Goal: Task Accomplishment & Management: Manage account settings

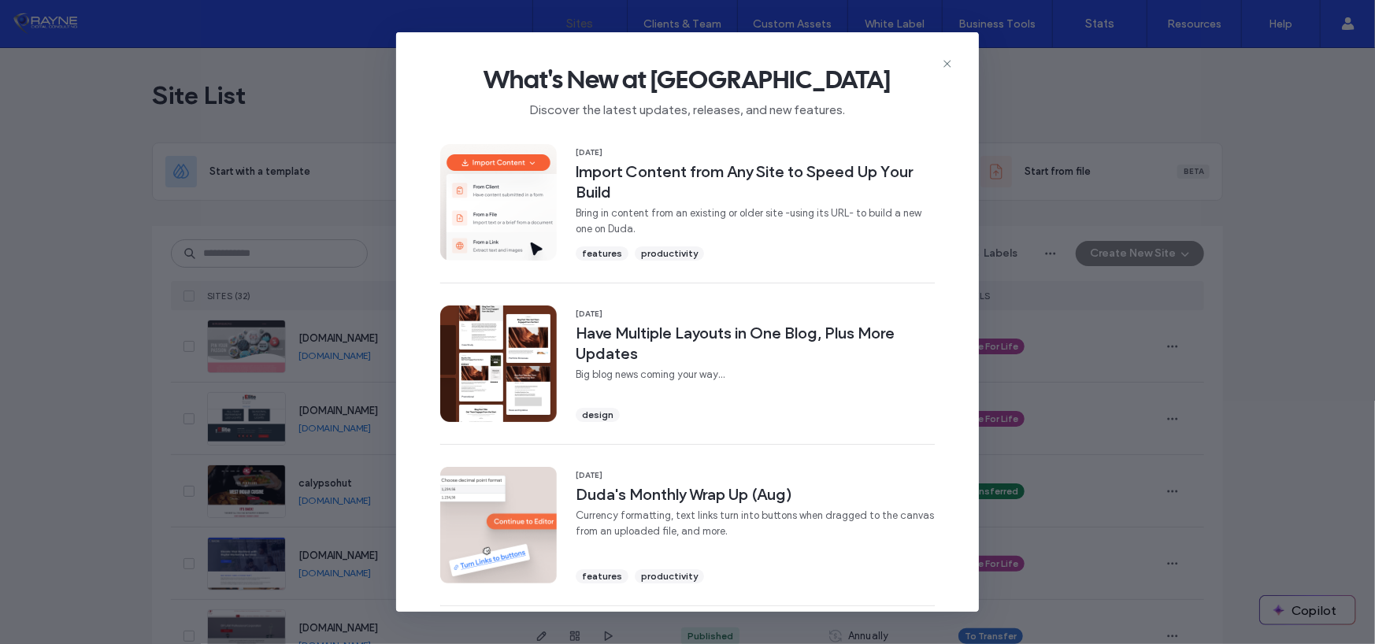
drag, startPoint x: 938, startPoint y: 62, endPoint x: 947, endPoint y: 65, distance: 9.0
click at [939, 62] on div "What's New at Duda Discover the latest updates, releases, and new features." at bounding box center [687, 85] width 583 height 106
click at [948, 65] on icon at bounding box center [947, 63] width 13 height 13
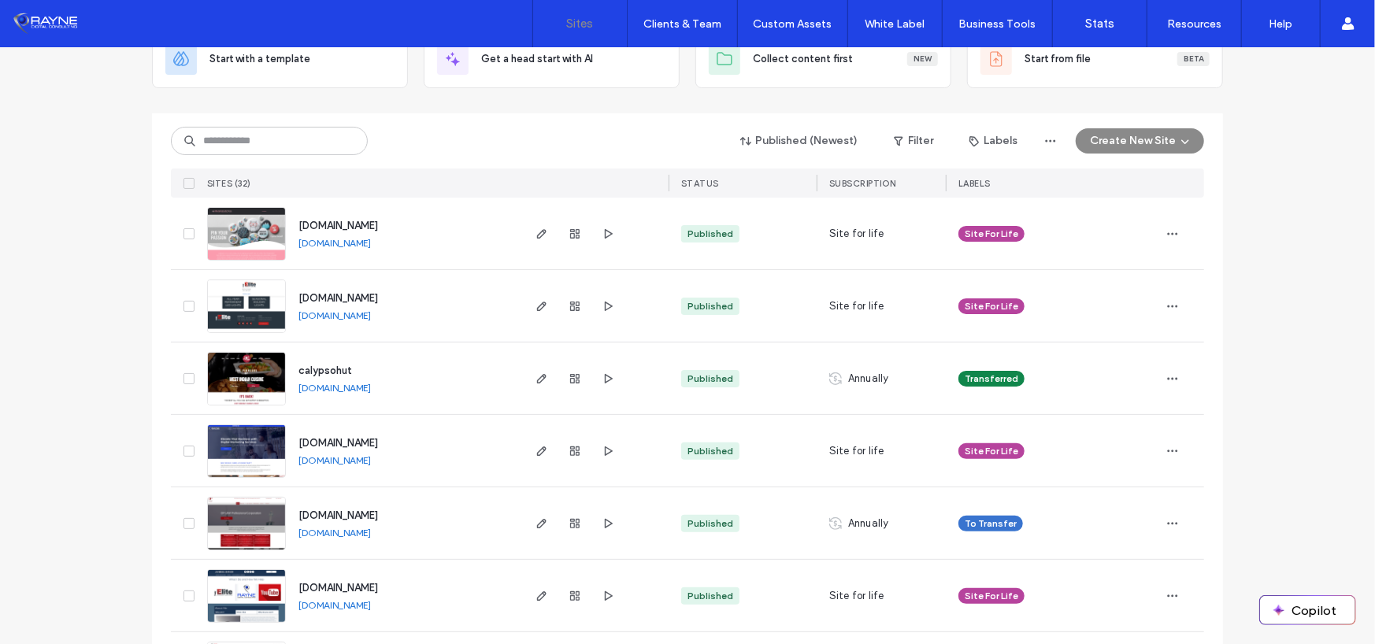
scroll to position [34, 0]
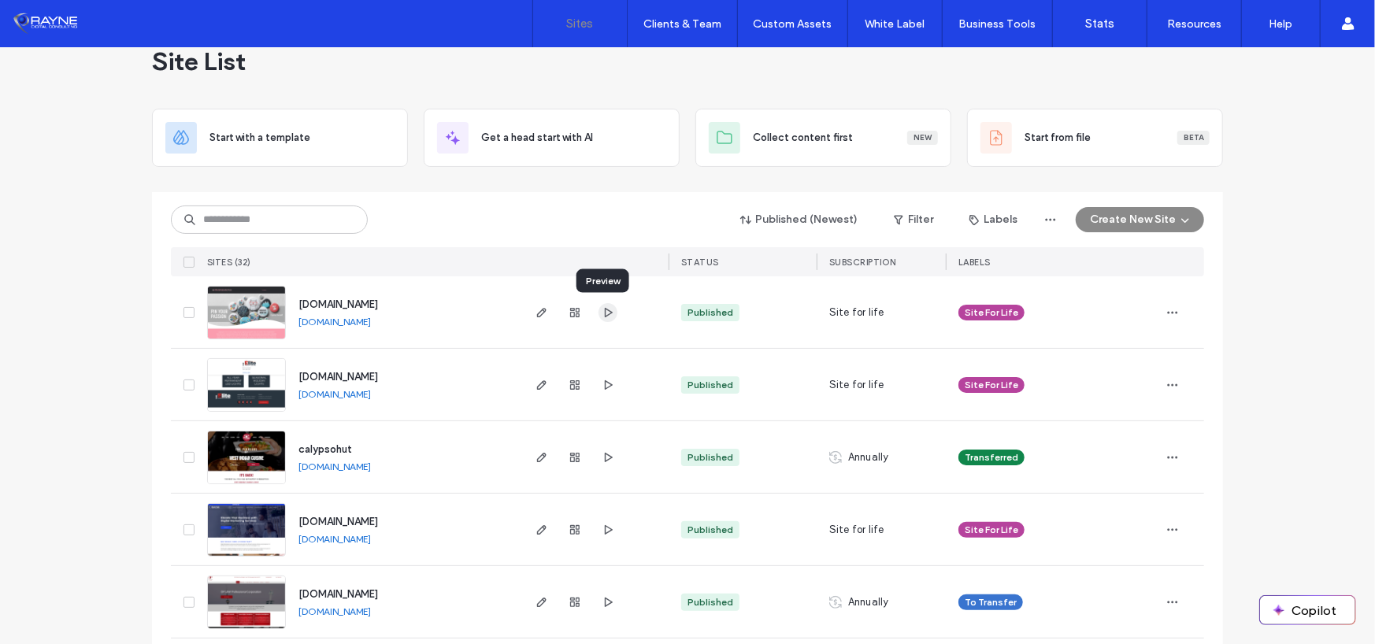
click at [599, 320] on span "button" at bounding box center [608, 312] width 19 height 19
click at [540, 313] on icon "button" at bounding box center [542, 312] width 13 height 13
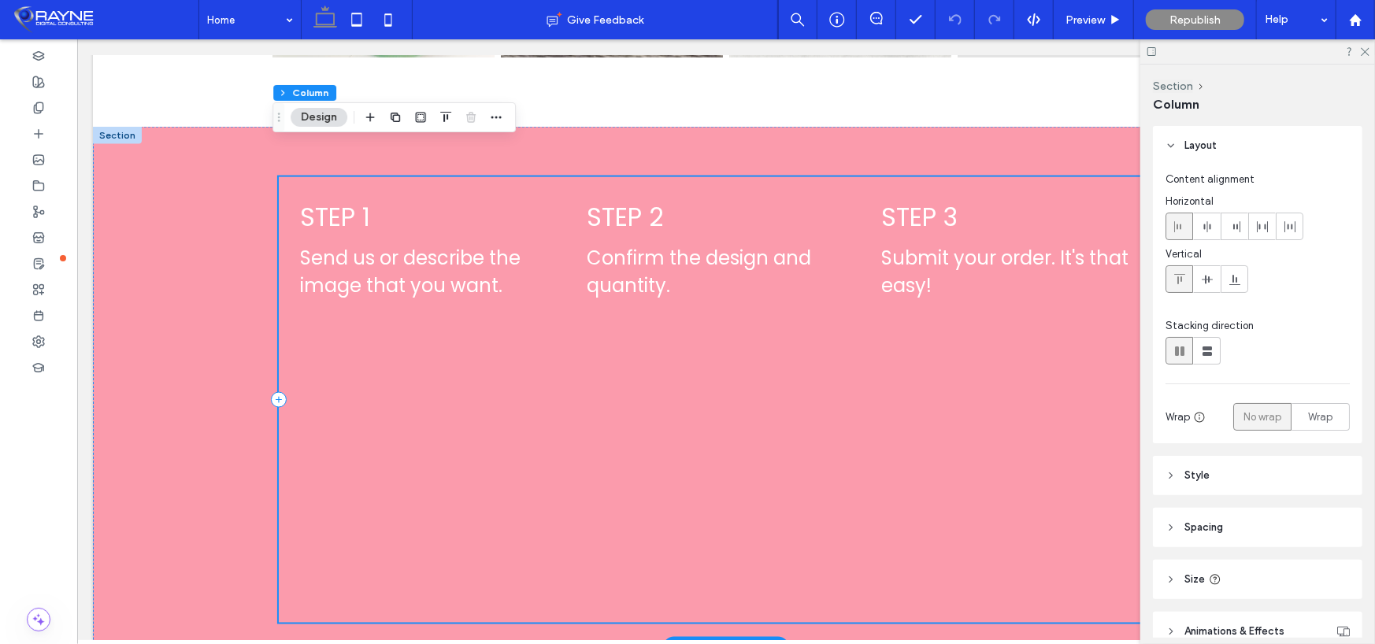
scroll to position [1396, 0]
click at [362, 434] on div "List of Services STEP 1 Send us or describe the image that you want. Item Link …" at bounding box center [725, 399] width 895 height 446
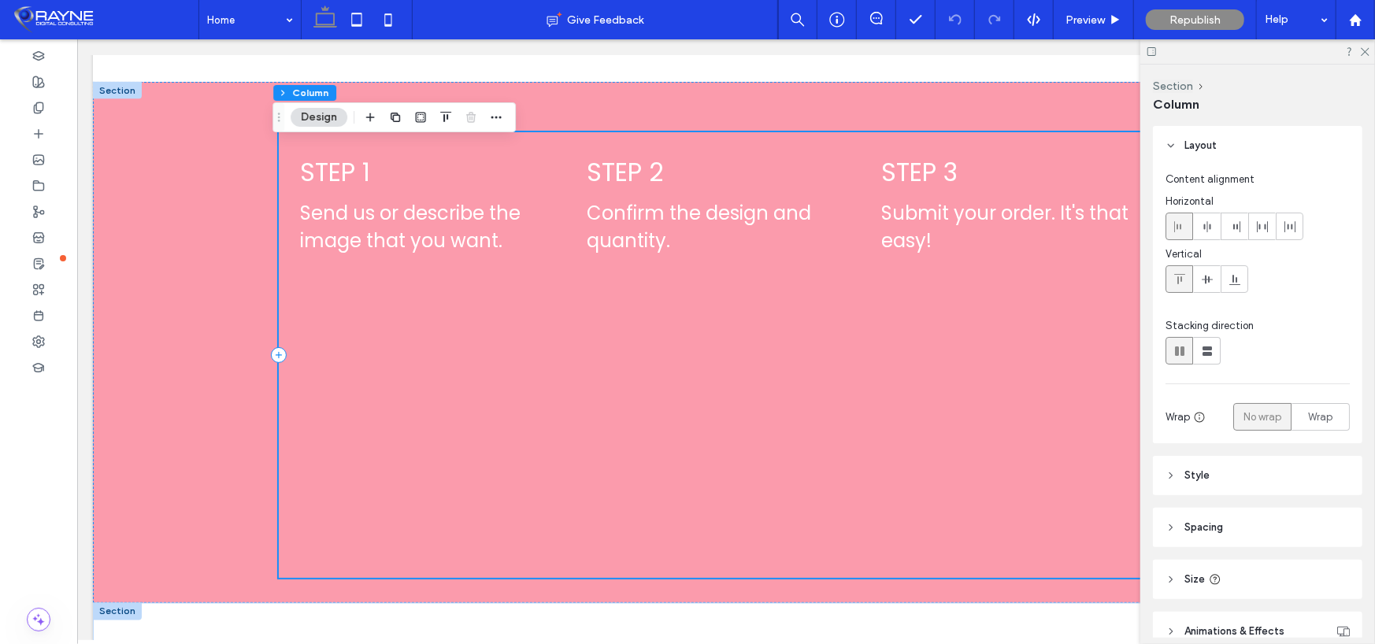
scroll to position [1474, 0]
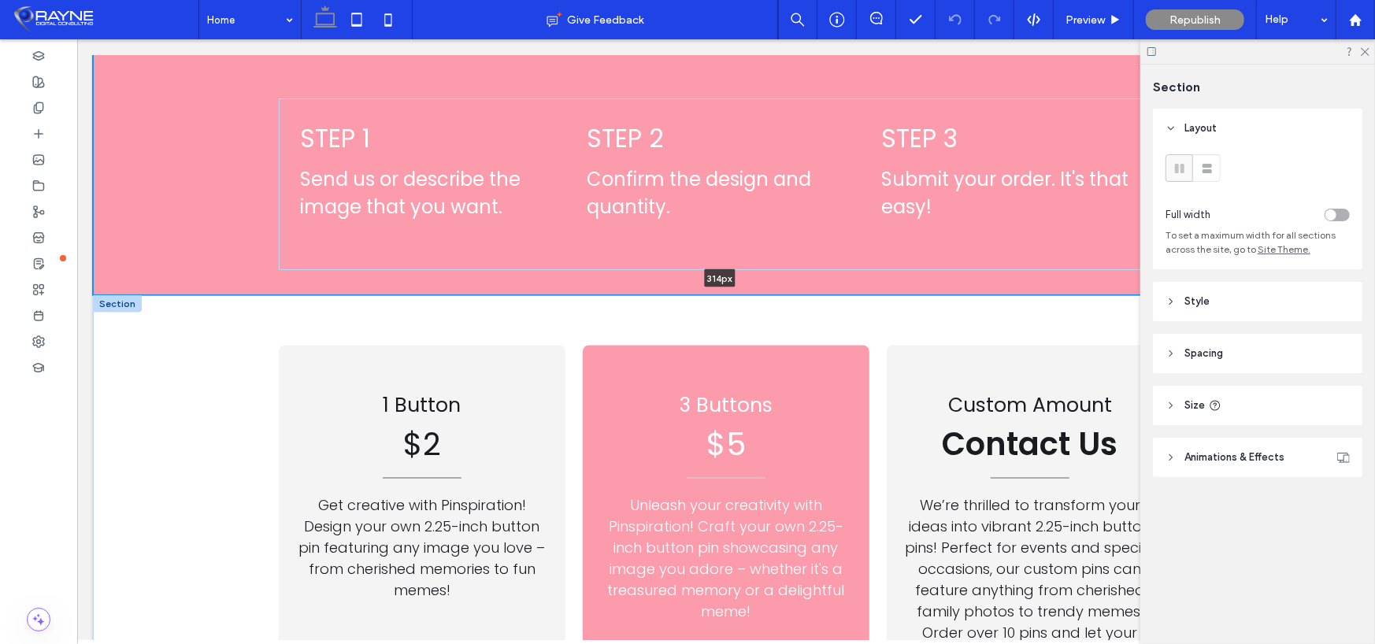
drag, startPoint x: 513, startPoint y: 535, endPoint x: 528, endPoint y: 261, distance: 273.8
click at [528, 261] on div "Section Looking for a fun and unique way to express yourself? Look no further t…" at bounding box center [725, 19] width 1266 height 2675
type input "***"
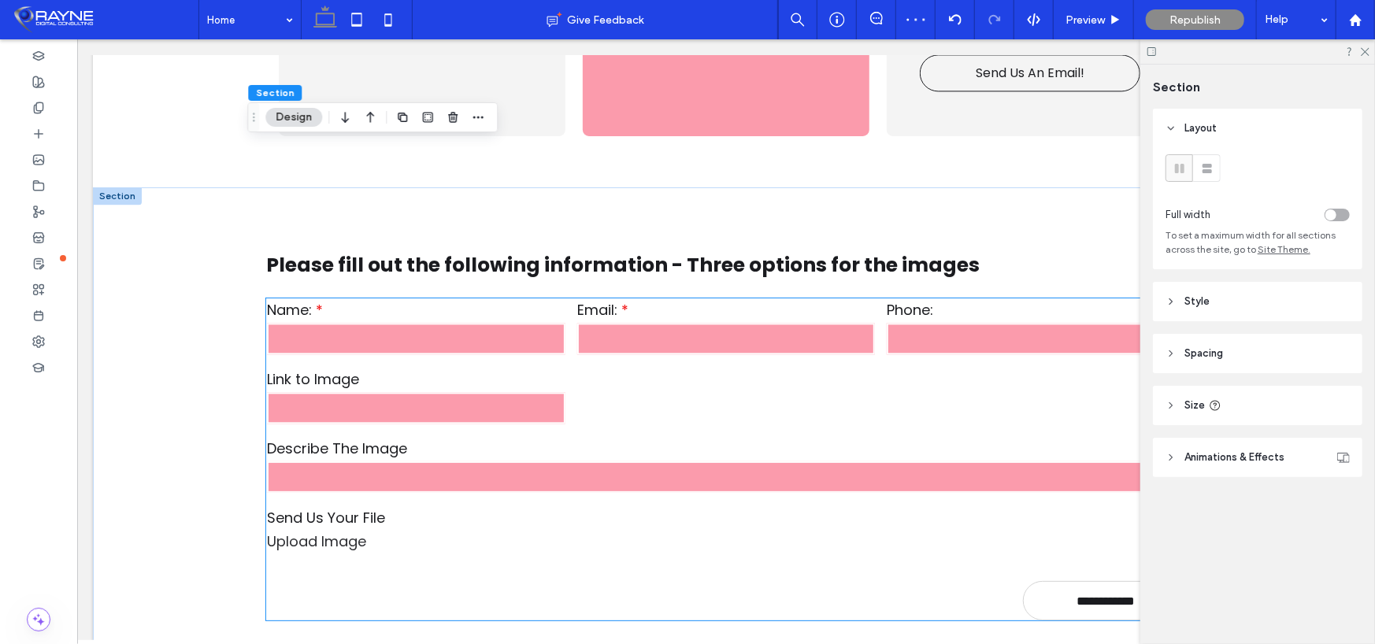
scroll to position [2176, 0]
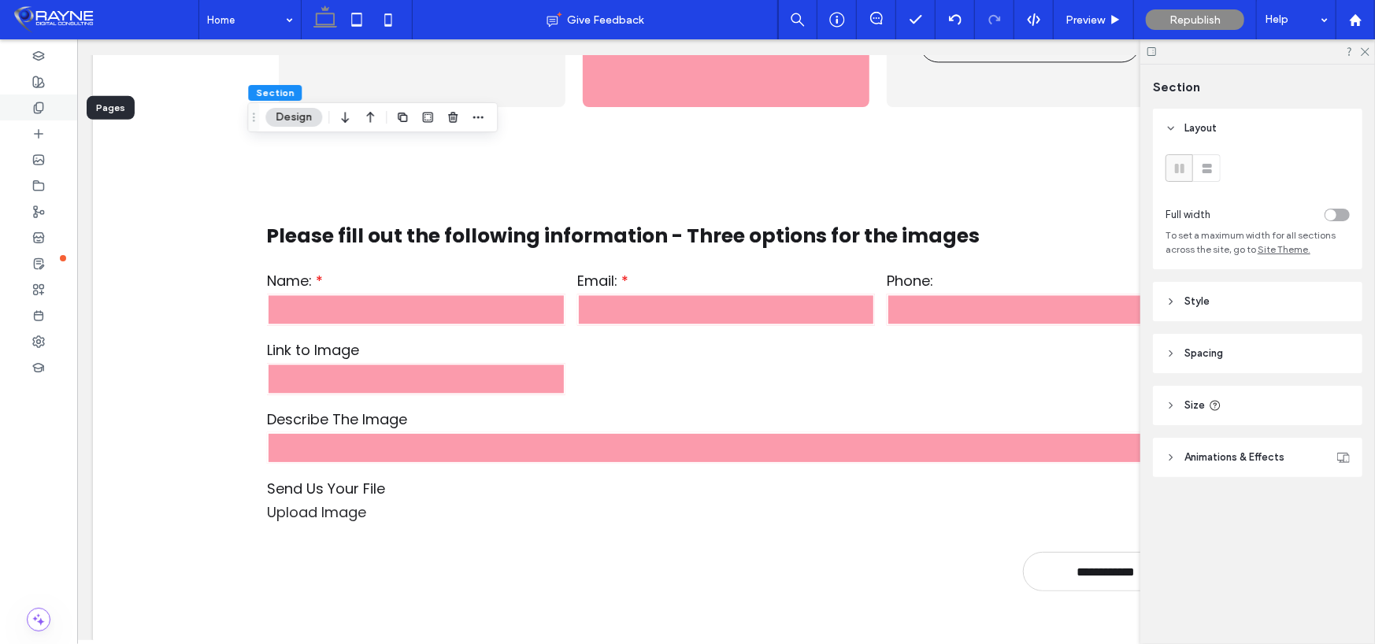
click at [39, 98] on div at bounding box center [38, 108] width 77 height 26
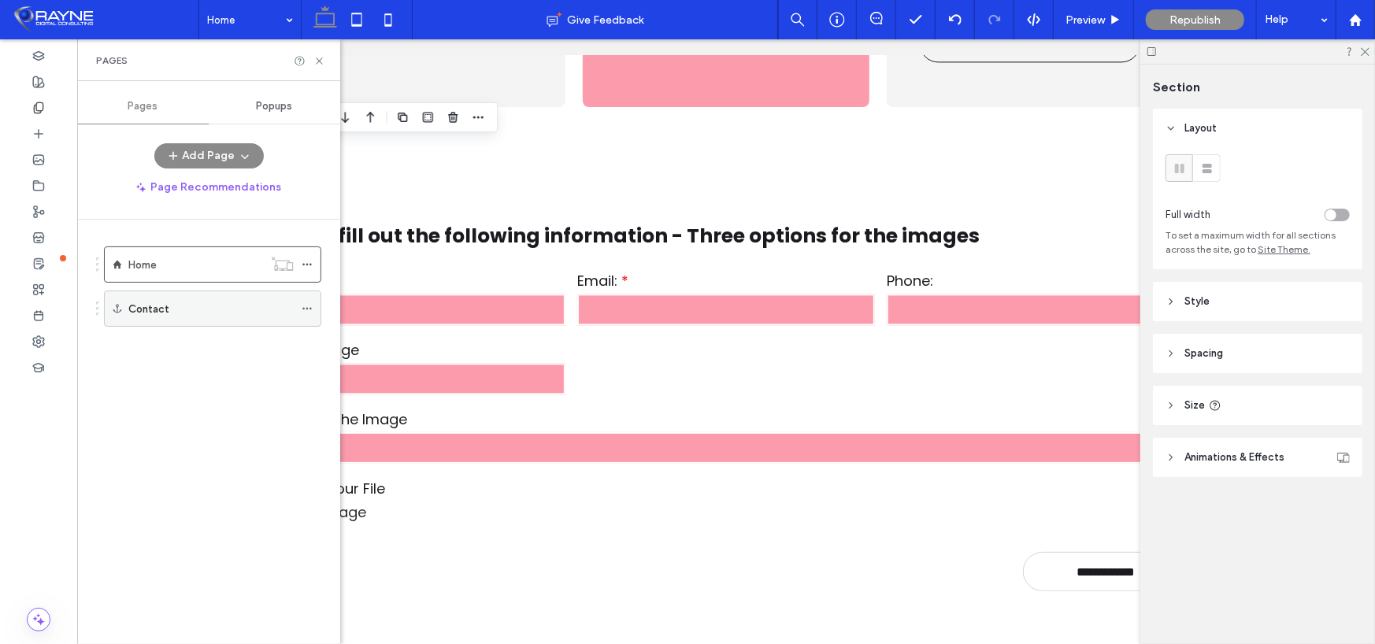
click at [185, 306] on div "Contact" at bounding box center [210, 309] width 165 height 17
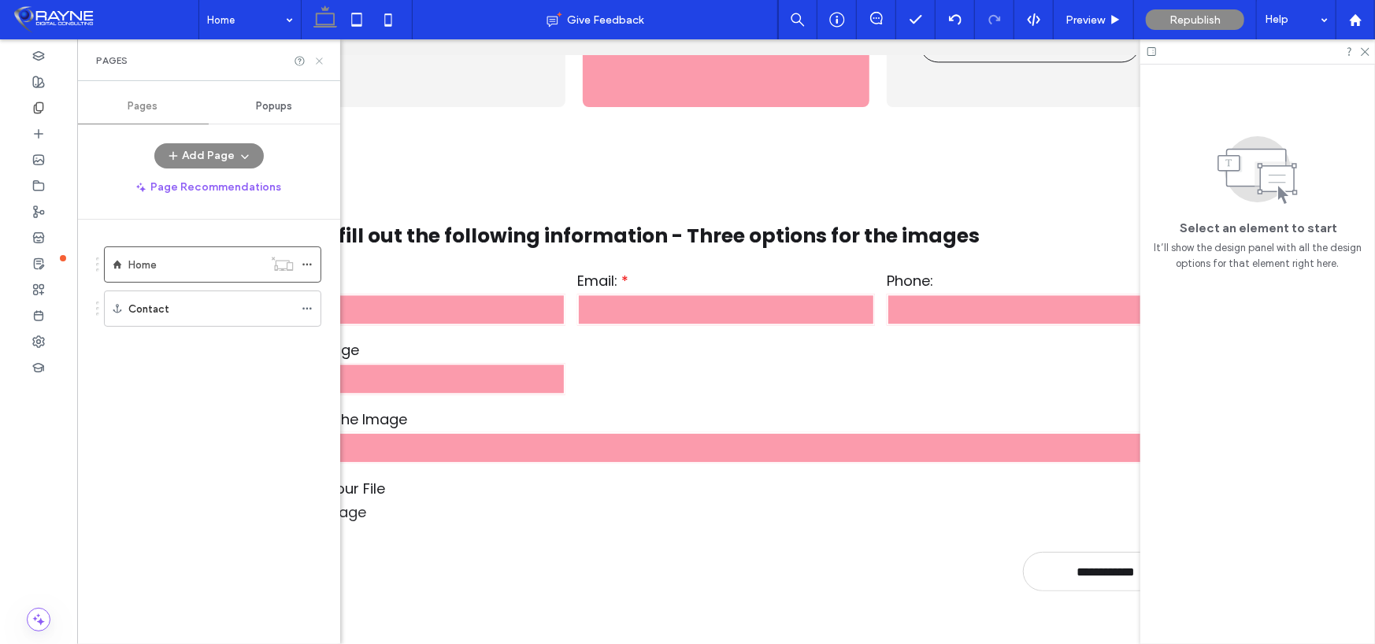
click at [317, 65] on icon at bounding box center [319, 61] width 12 height 12
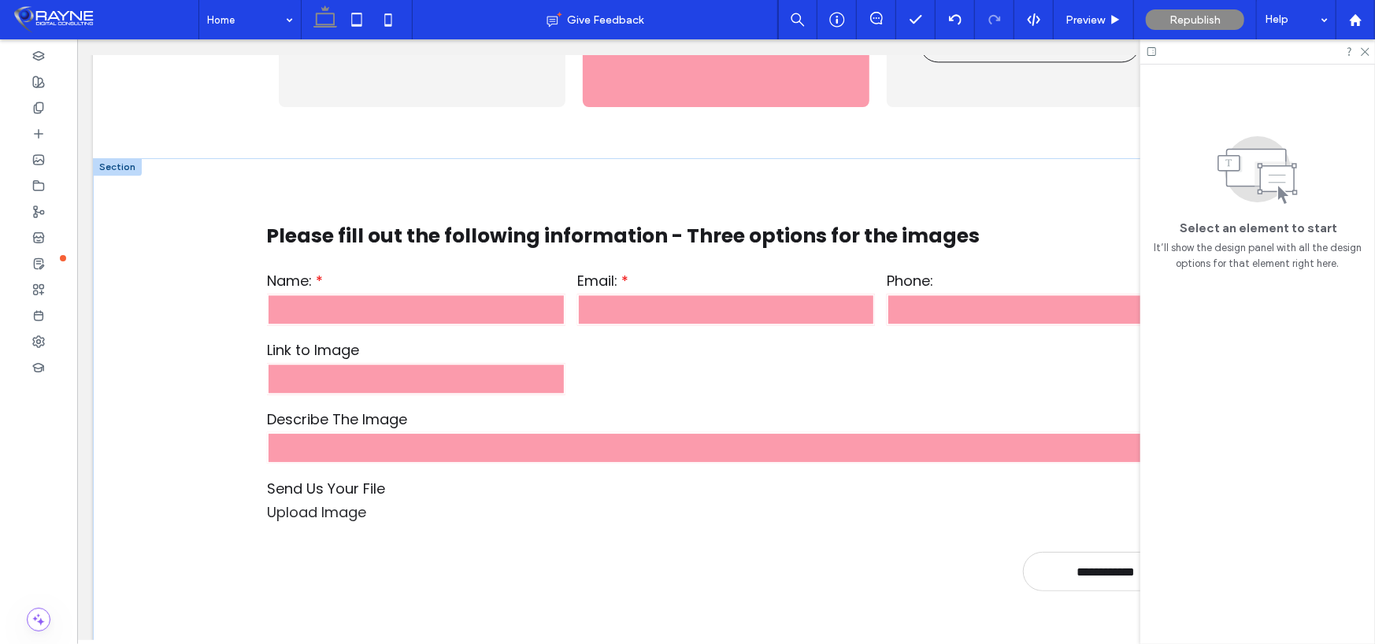
click at [118, 158] on div at bounding box center [116, 166] width 49 height 17
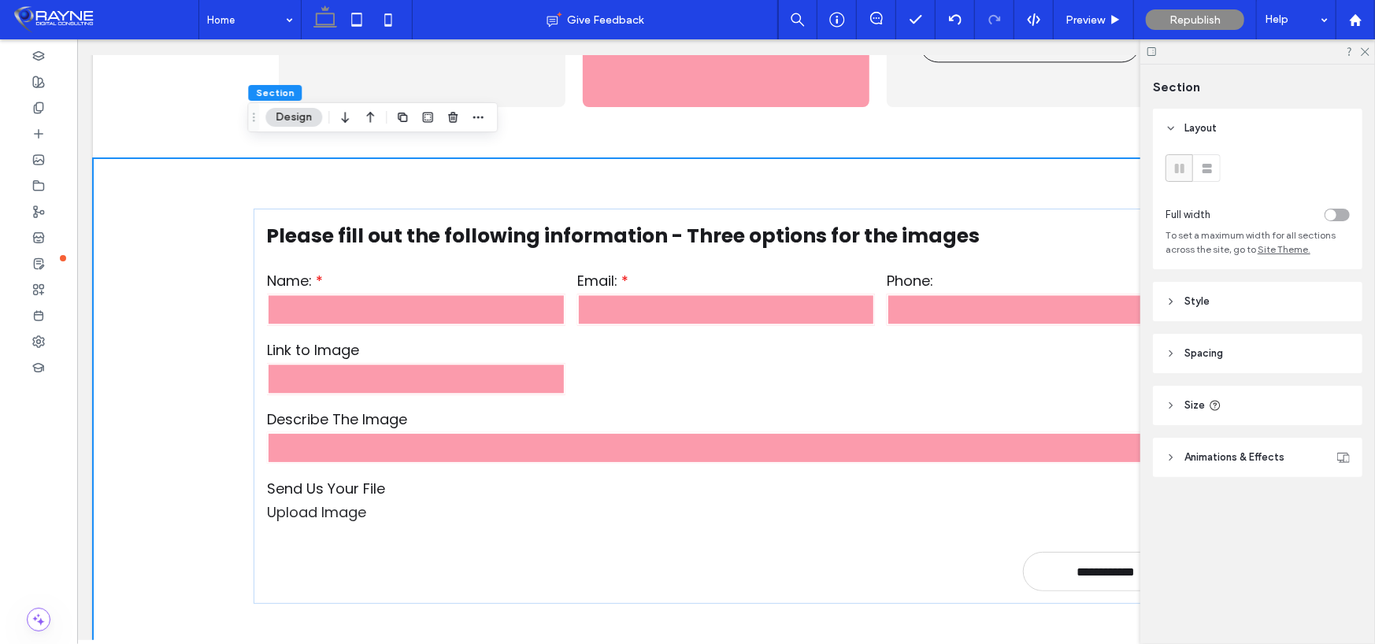
click at [139, 158] on div "**********" at bounding box center [725, 406] width 1266 height 497
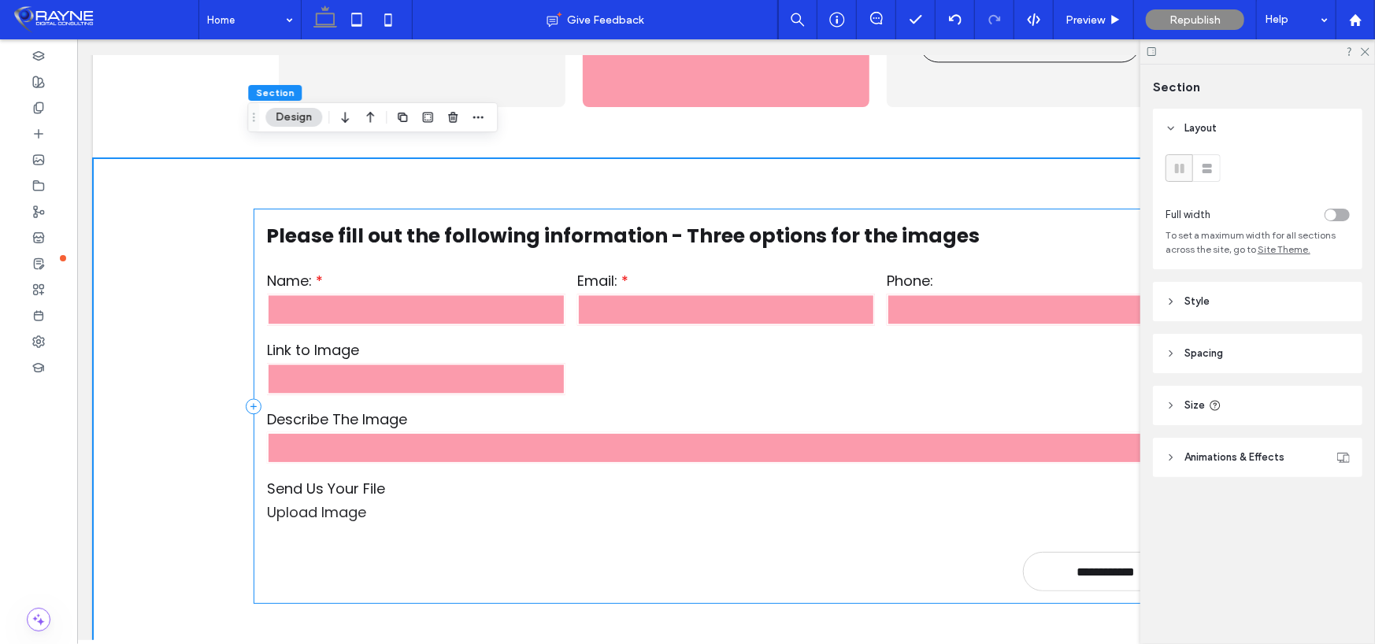
click at [277, 208] on div "**********" at bounding box center [725, 406] width 945 height 396
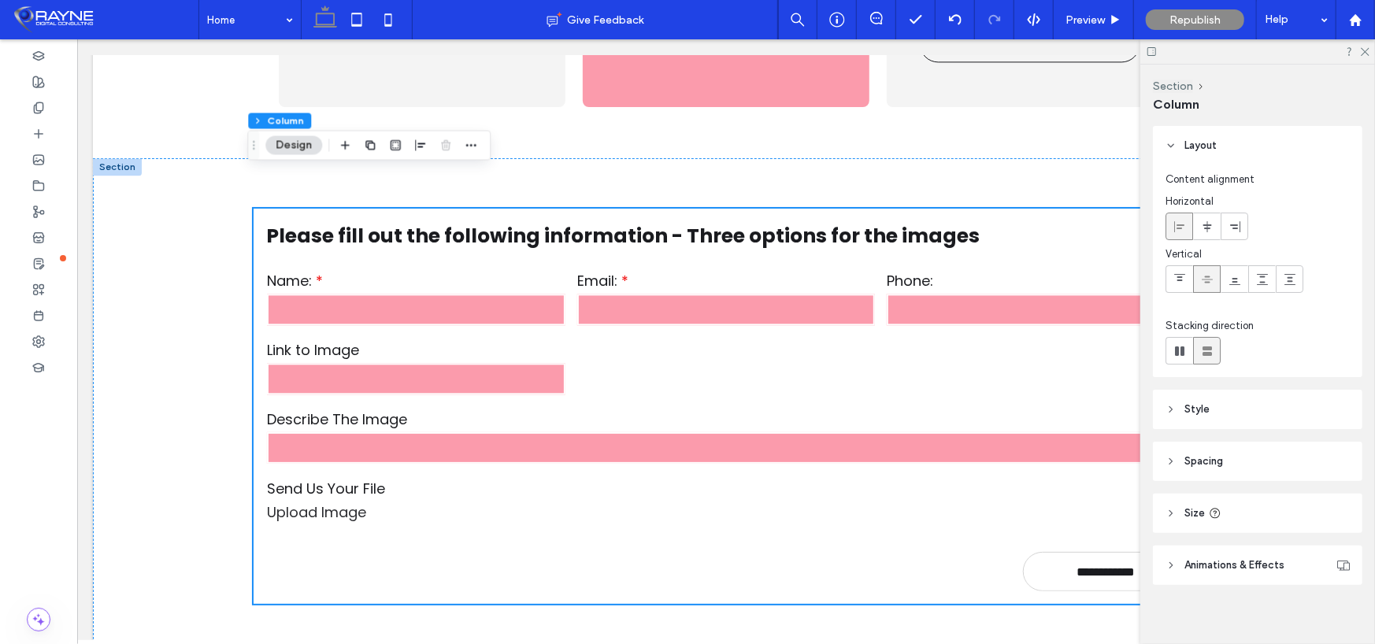
click at [111, 158] on div at bounding box center [116, 166] width 49 height 17
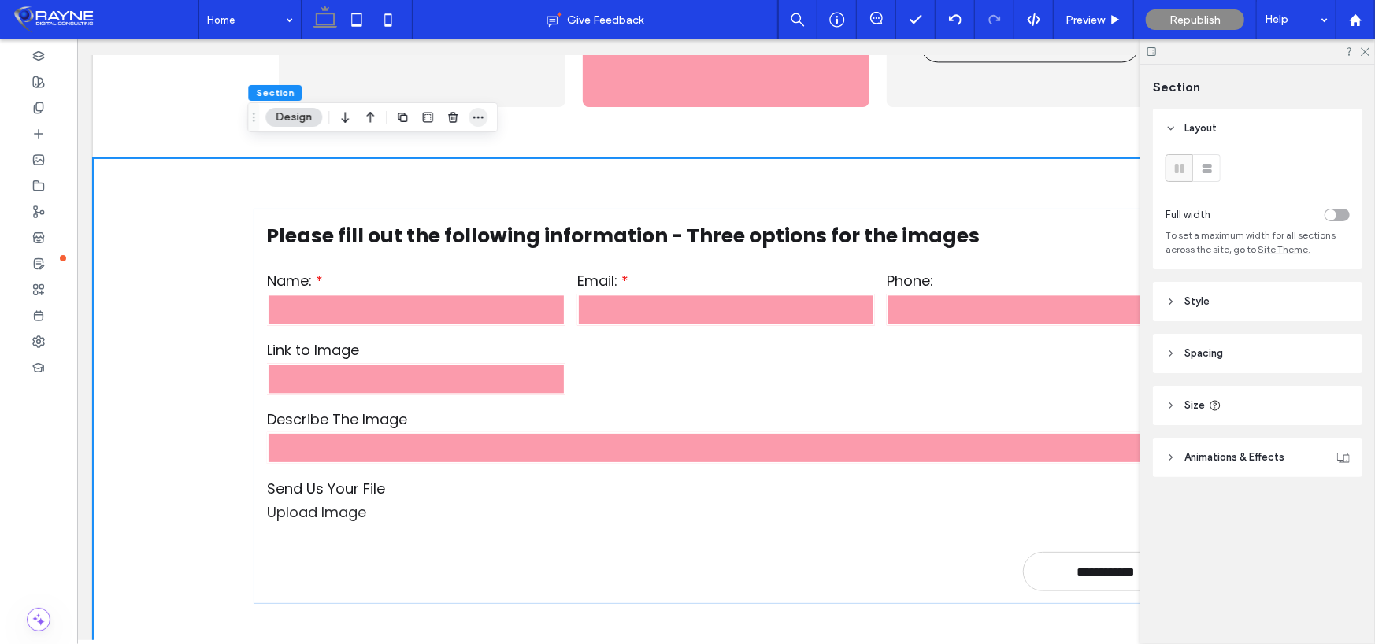
click at [473, 117] on use "button" at bounding box center [478, 118] width 10 height 2
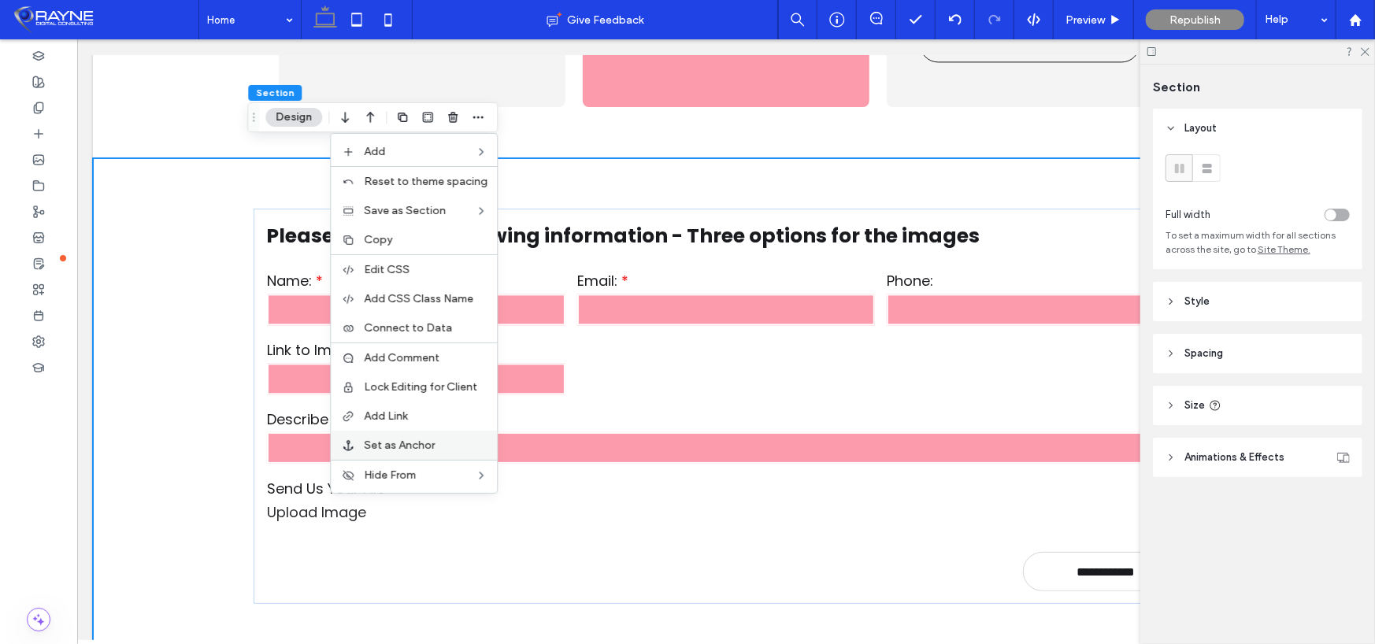
click at [430, 446] on span "Set as Anchor" at bounding box center [399, 445] width 71 height 13
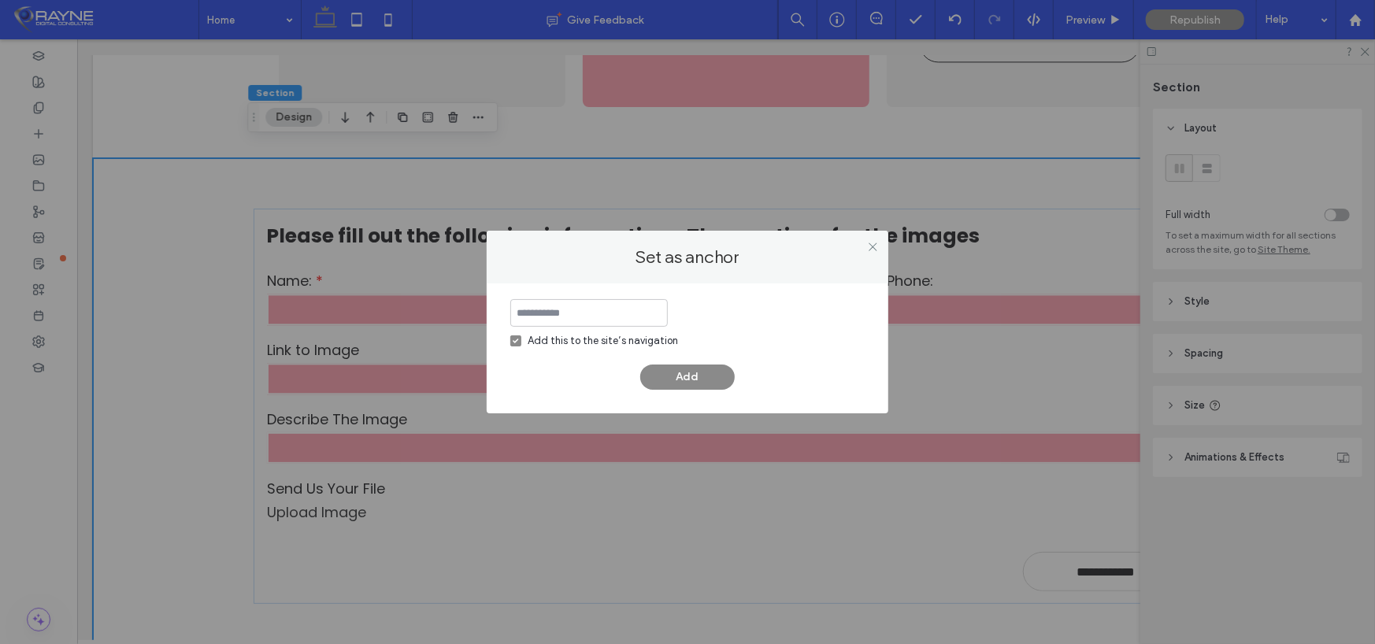
click at [554, 308] on input at bounding box center [589, 313] width 158 height 28
type input "*******"
click at [676, 380] on button "Add" at bounding box center [687, 377] width 95 height 25
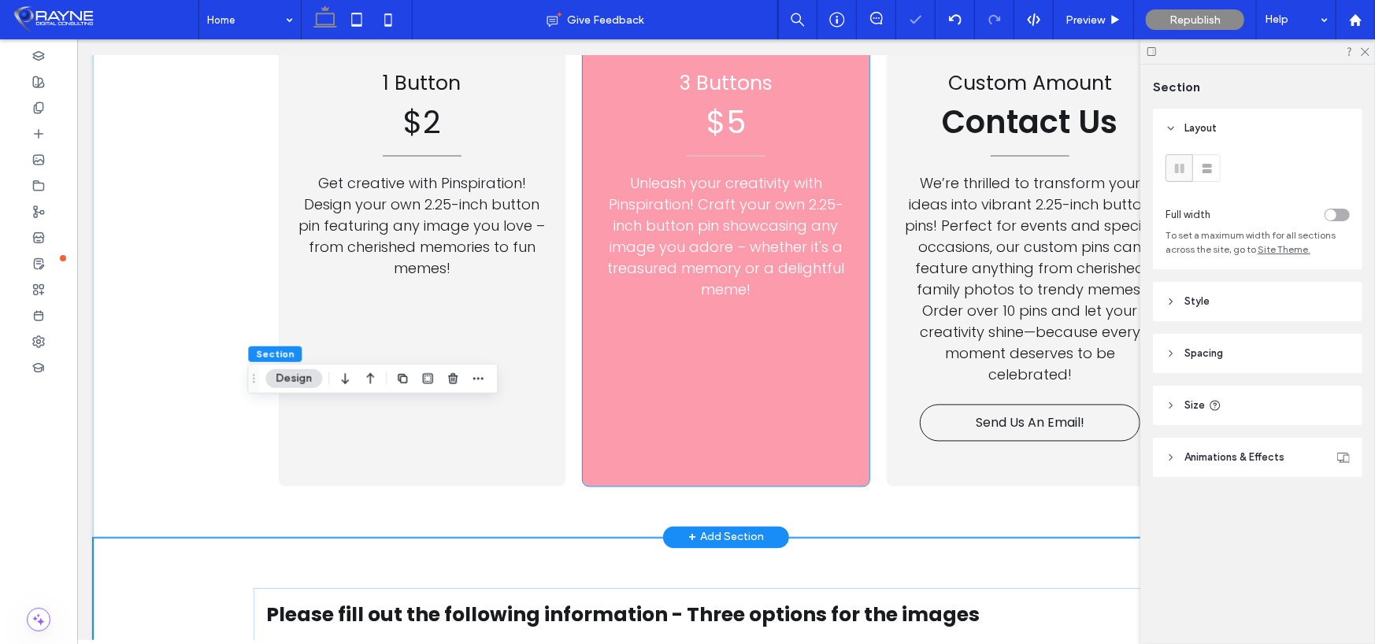
scroll to position [1782, 0]
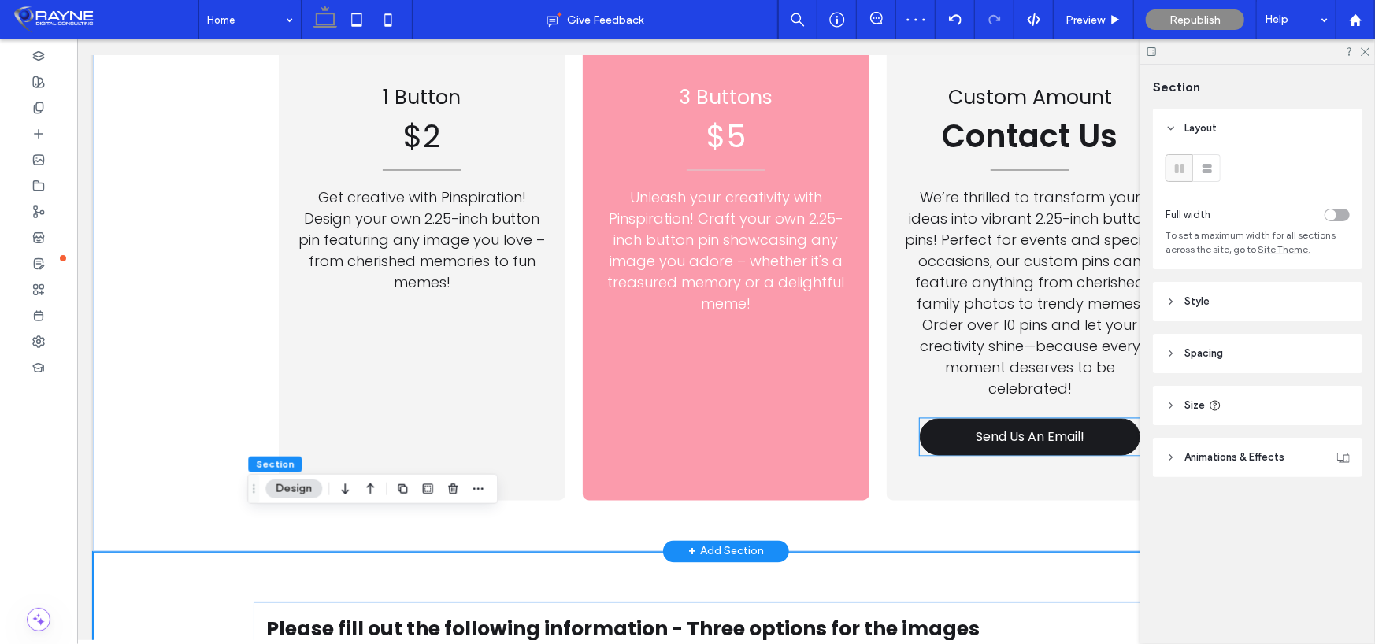
click at [957, 418] on link "Send Us An Email!" at bounding box center [1029, 436] width 221 height 37
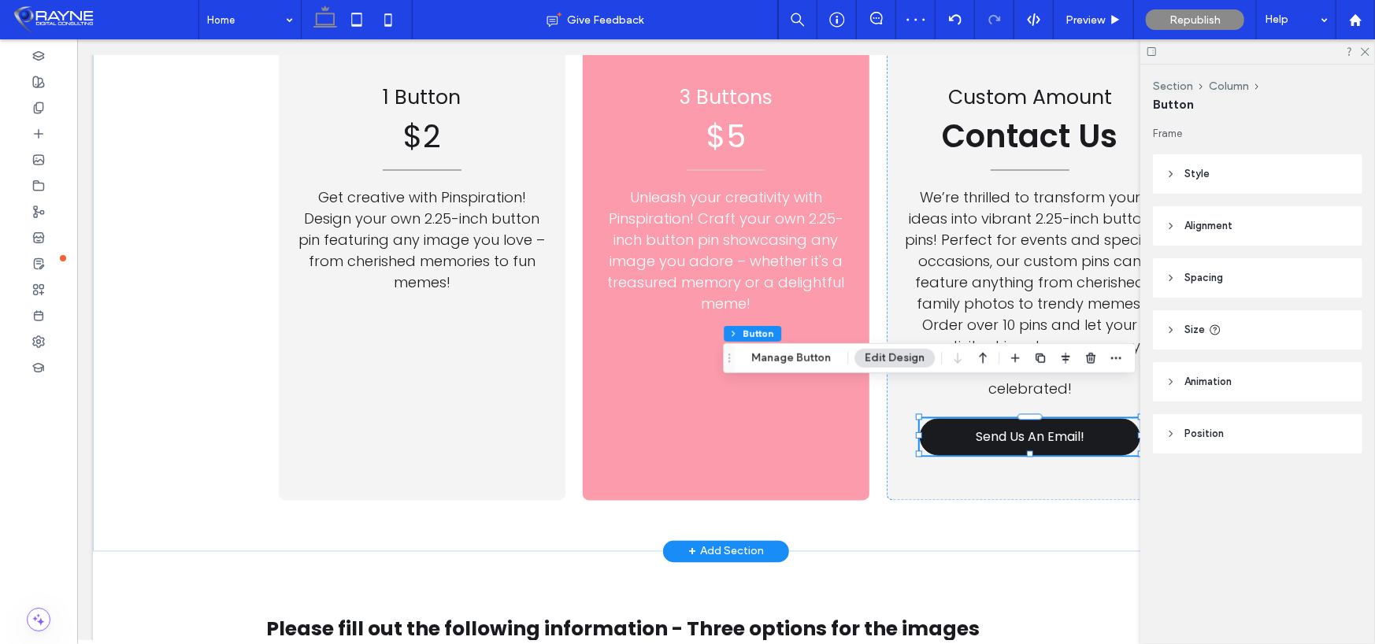
type input "**"
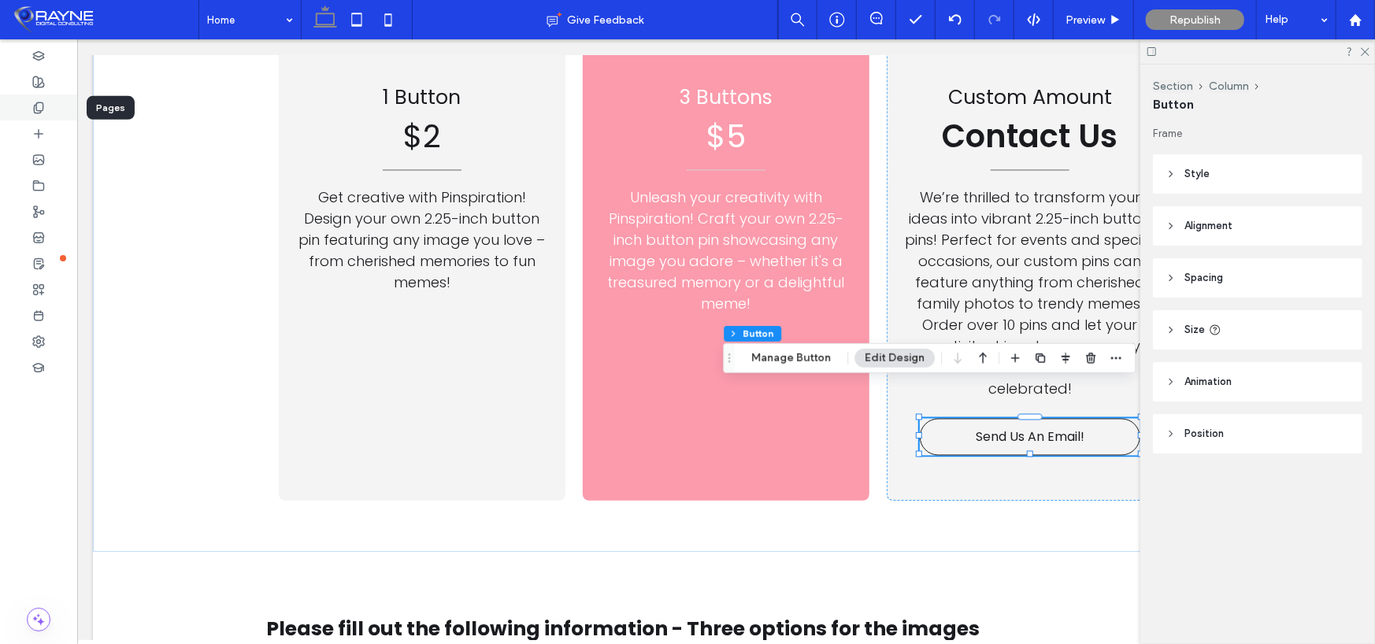
click at [42, 106] on icon at bounding box center [38, 108] width 13 height 13
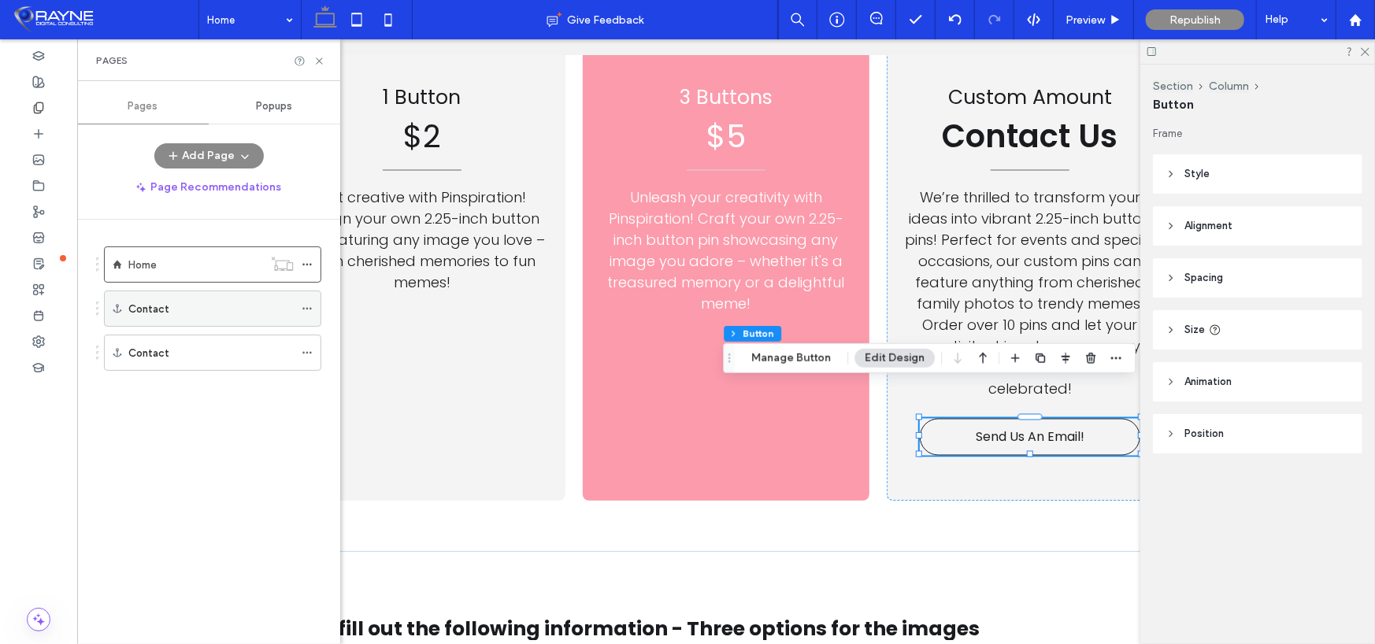
click at [302, 306] on icon at bounding box center [307, 308] width 11 height 11
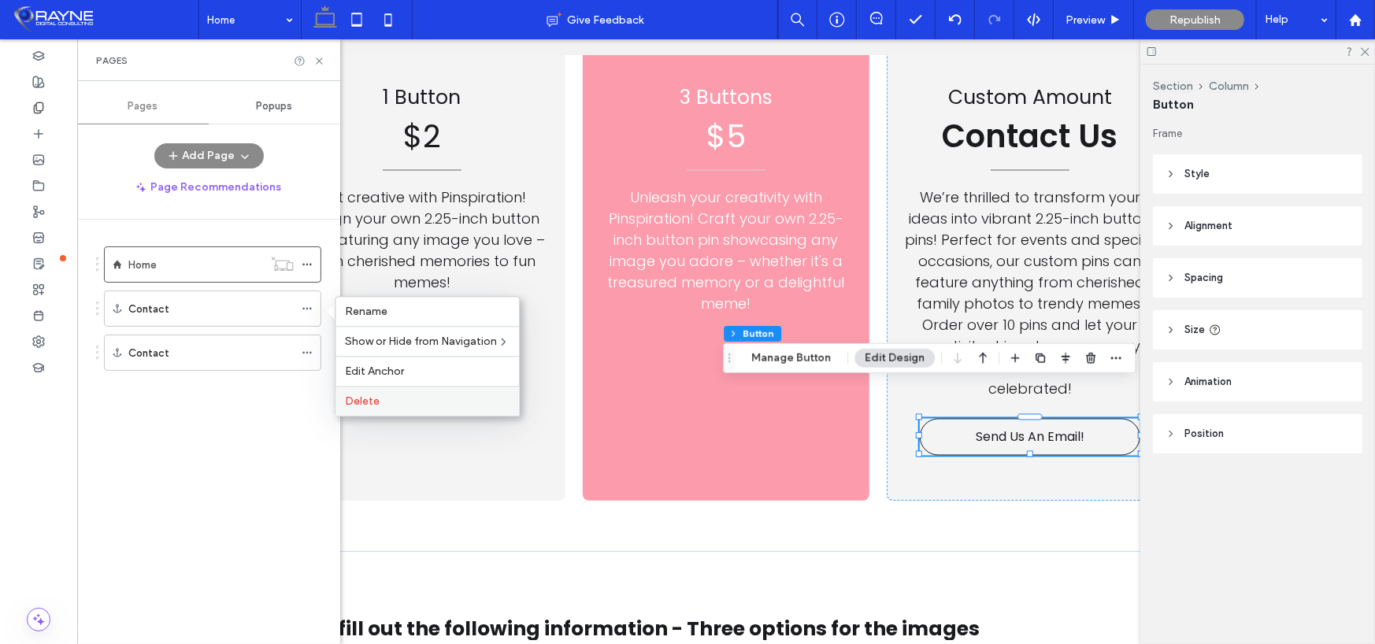
click at [365, 399] on span "Delete" at bounding box center [362, 401] width 35 height 13
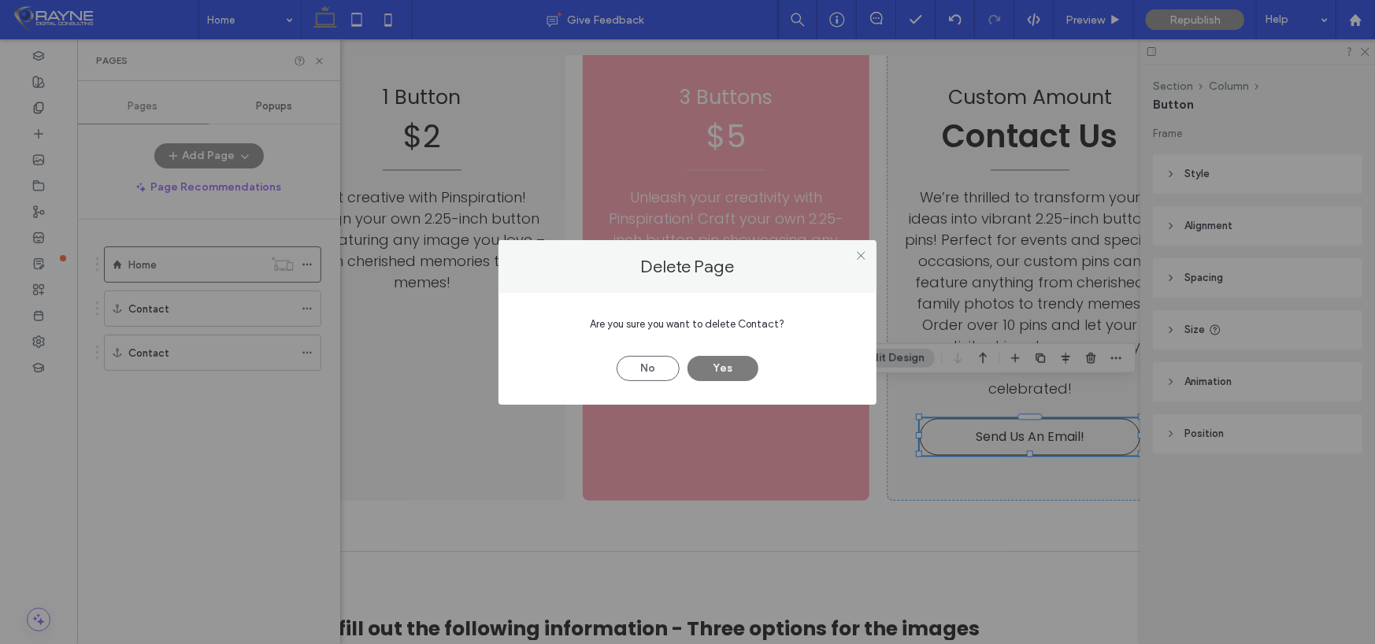
click at [722, 368] on button "Yes" at bounding box center [723, 368] width 71 height 25
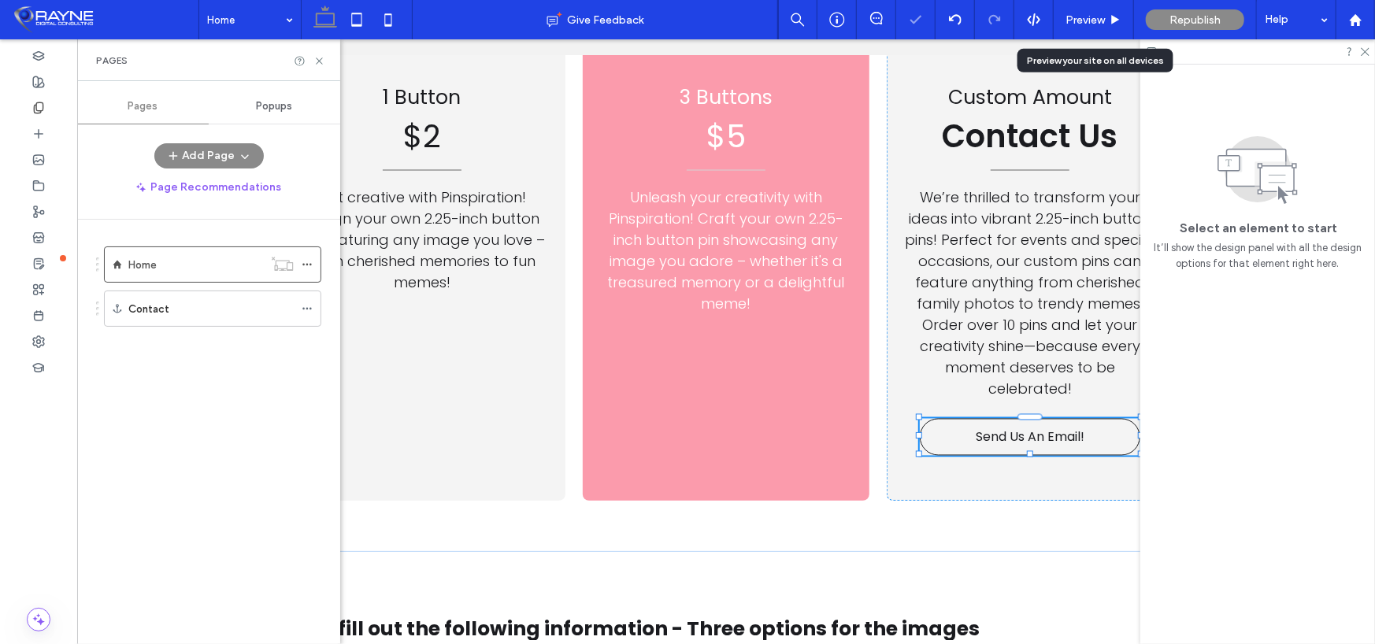
click at [1187, 16] on span "Republish" at bounding box center [1195, 19] width 51 height 13
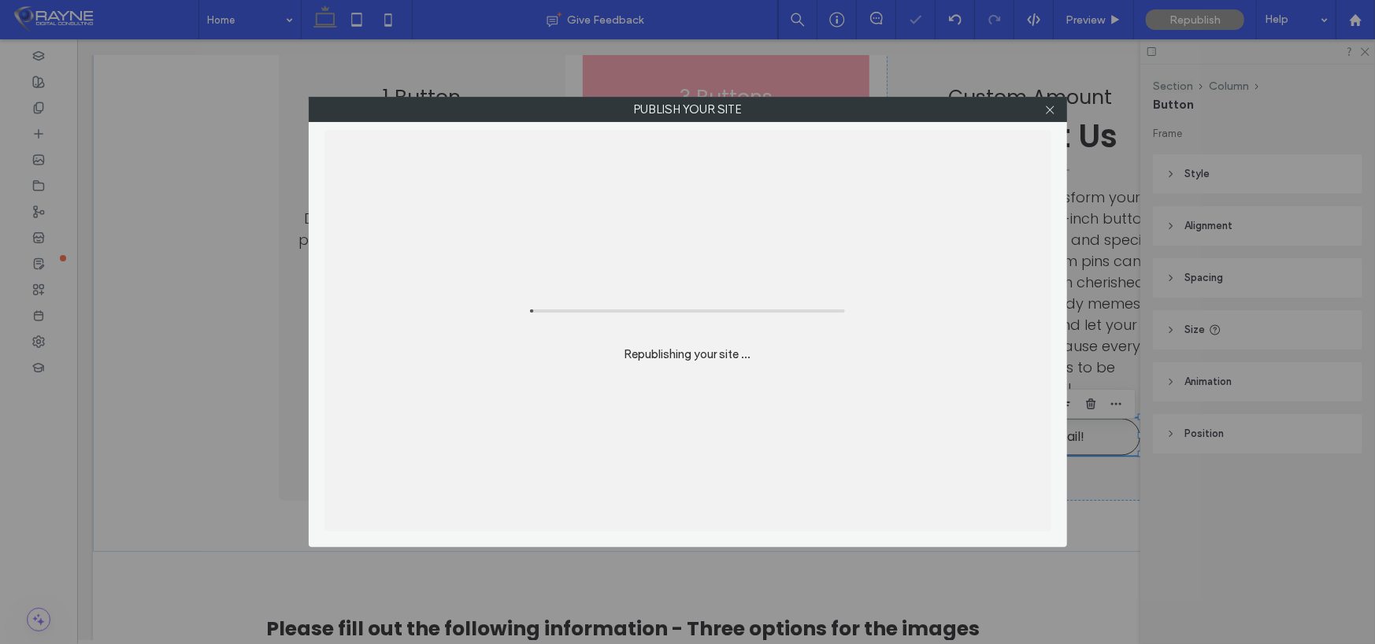
type input "**"
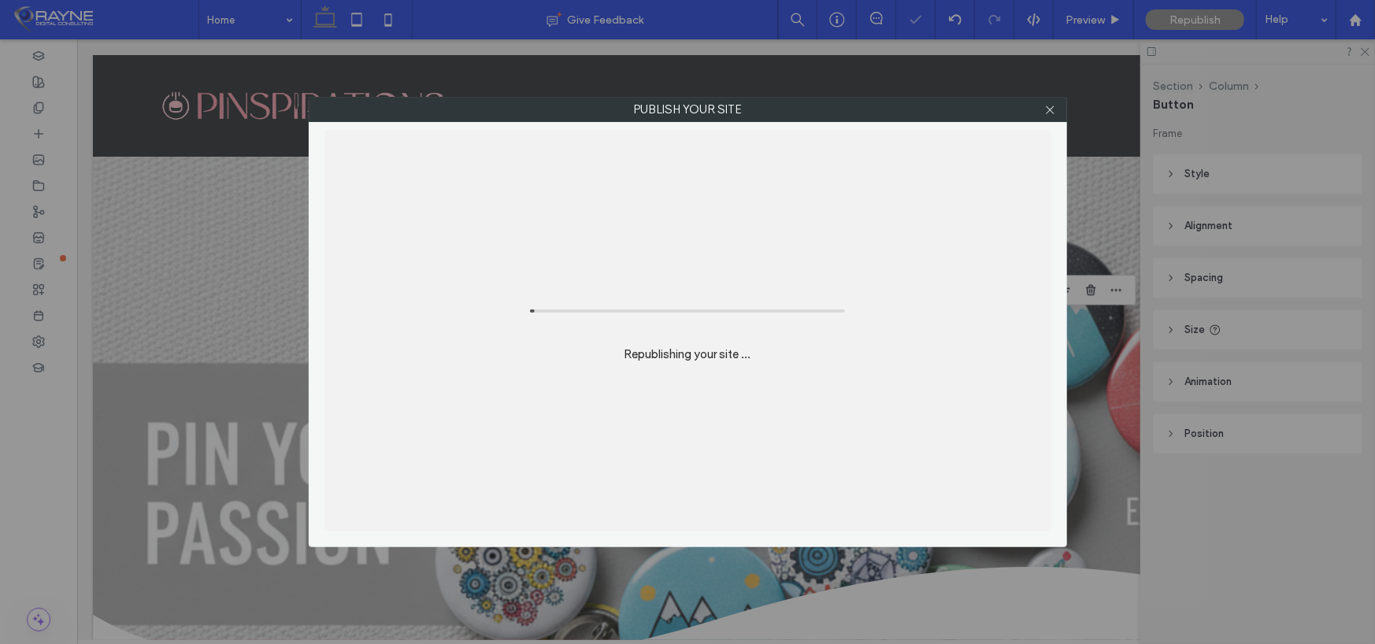
scroll to position [1851, 0]
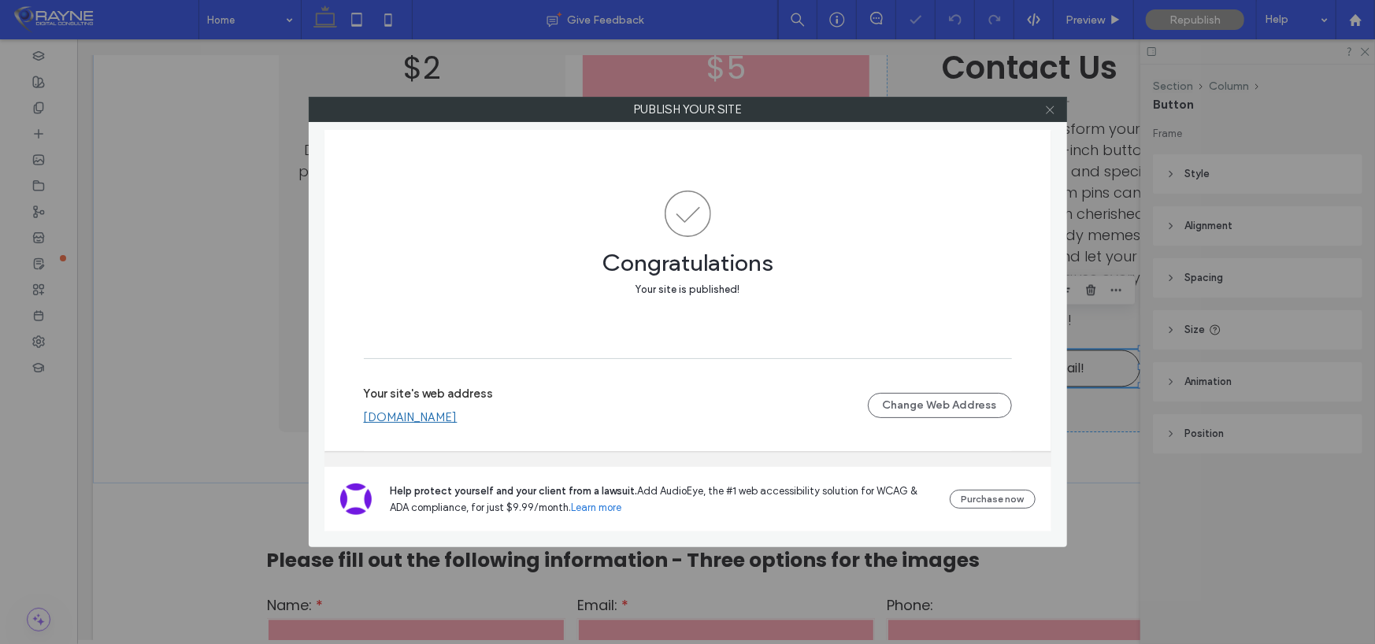
click at [1051, 114] on icon at bounding box center [1050, 110] width 12 height 12
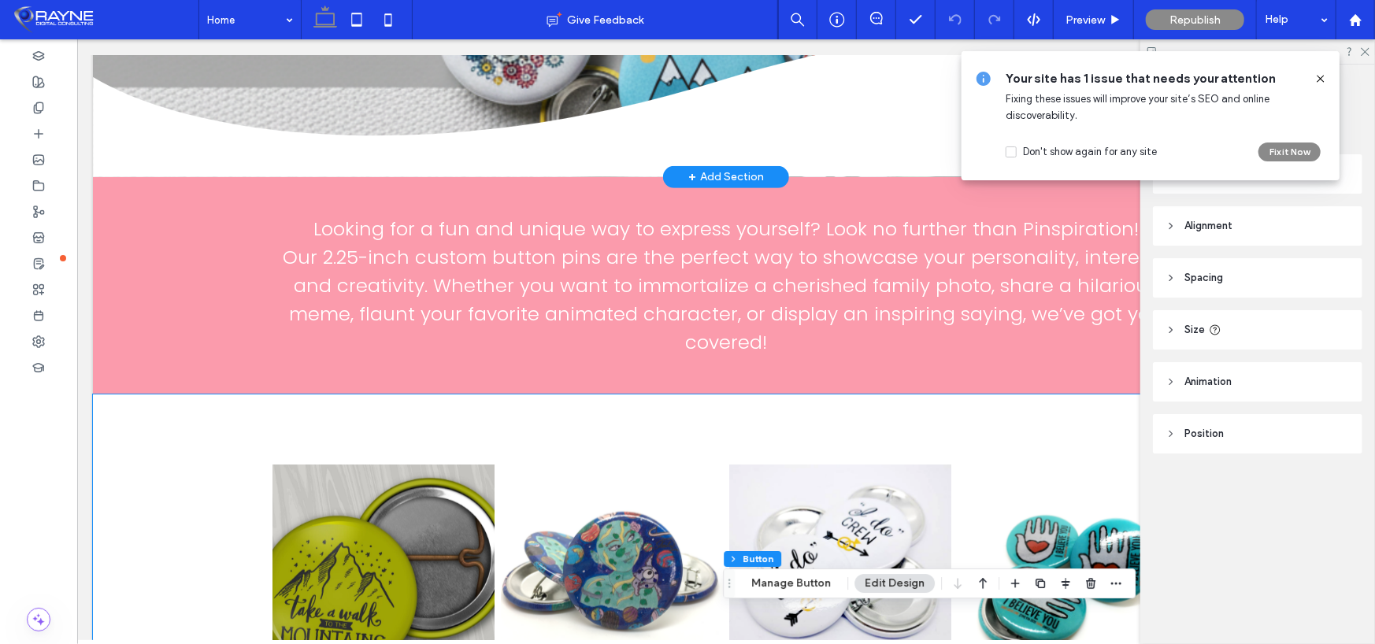
scroll to position [276, 0]
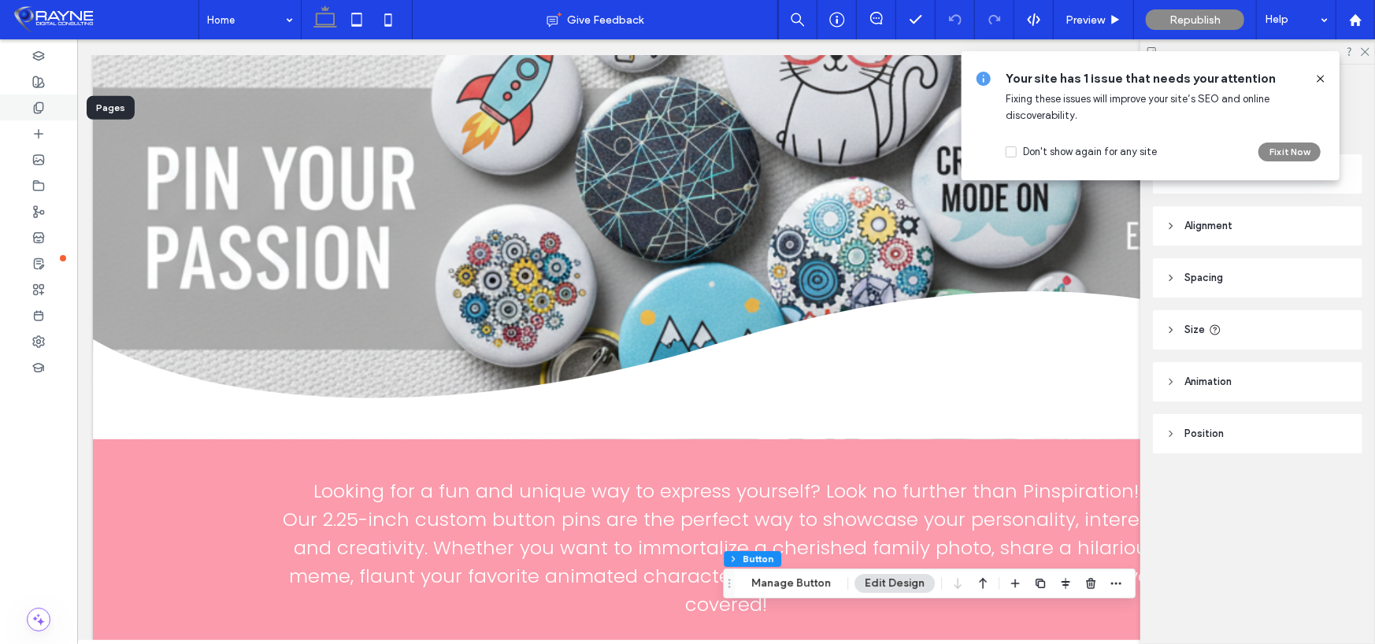
click at [39, 104] on icon at bounding box center [38, 108] width 13 height 13
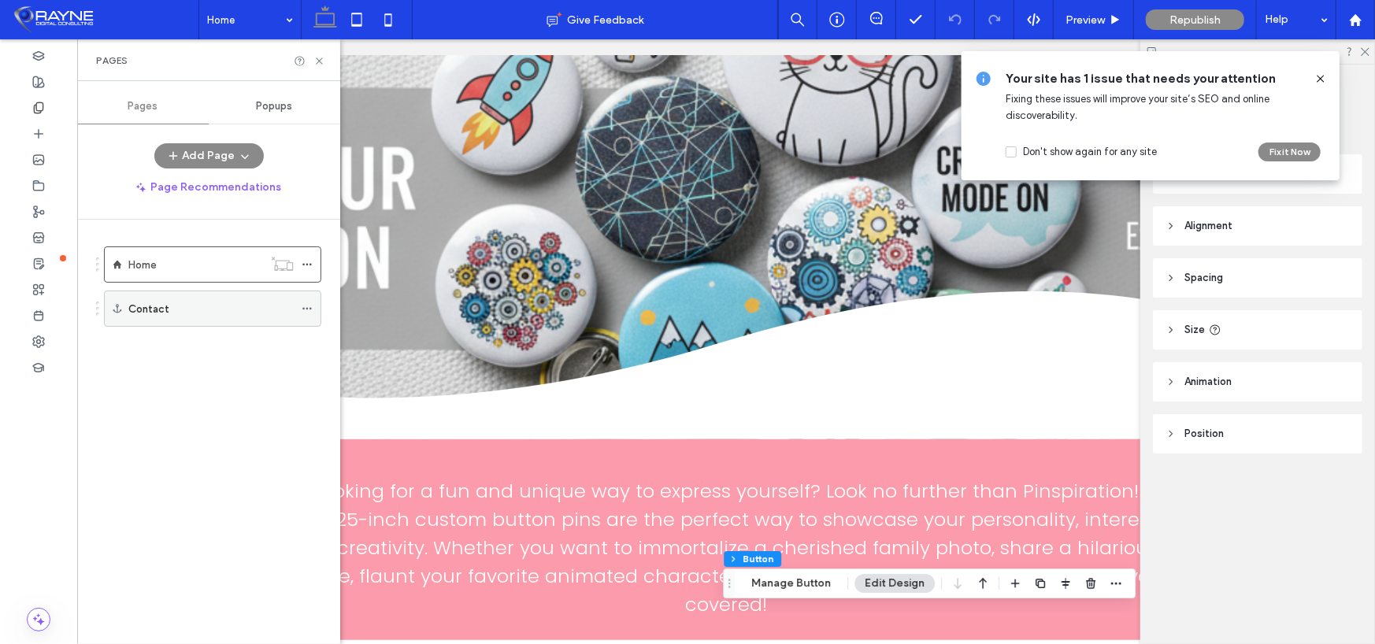
click at [305, 307] on icon at bounding box center [307, 308] width 11 height 11
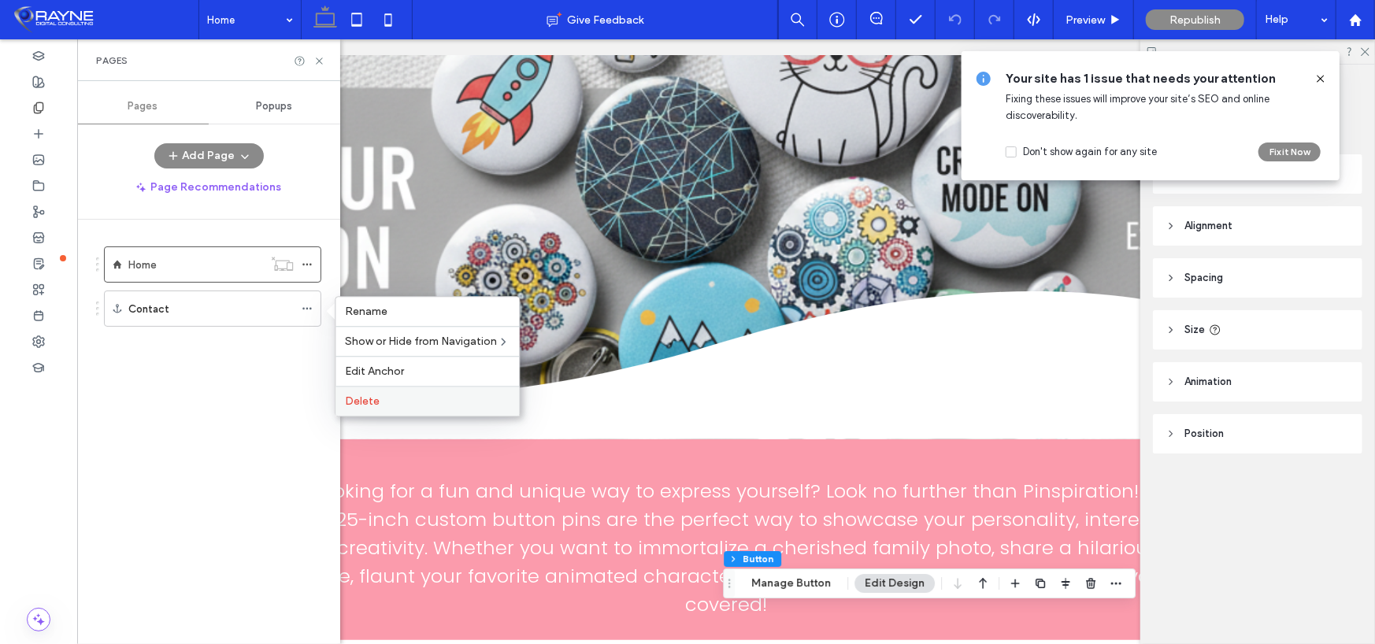
click at [354, 399] on span "Delete" at bounding box center [362, 401] width 35 height 13
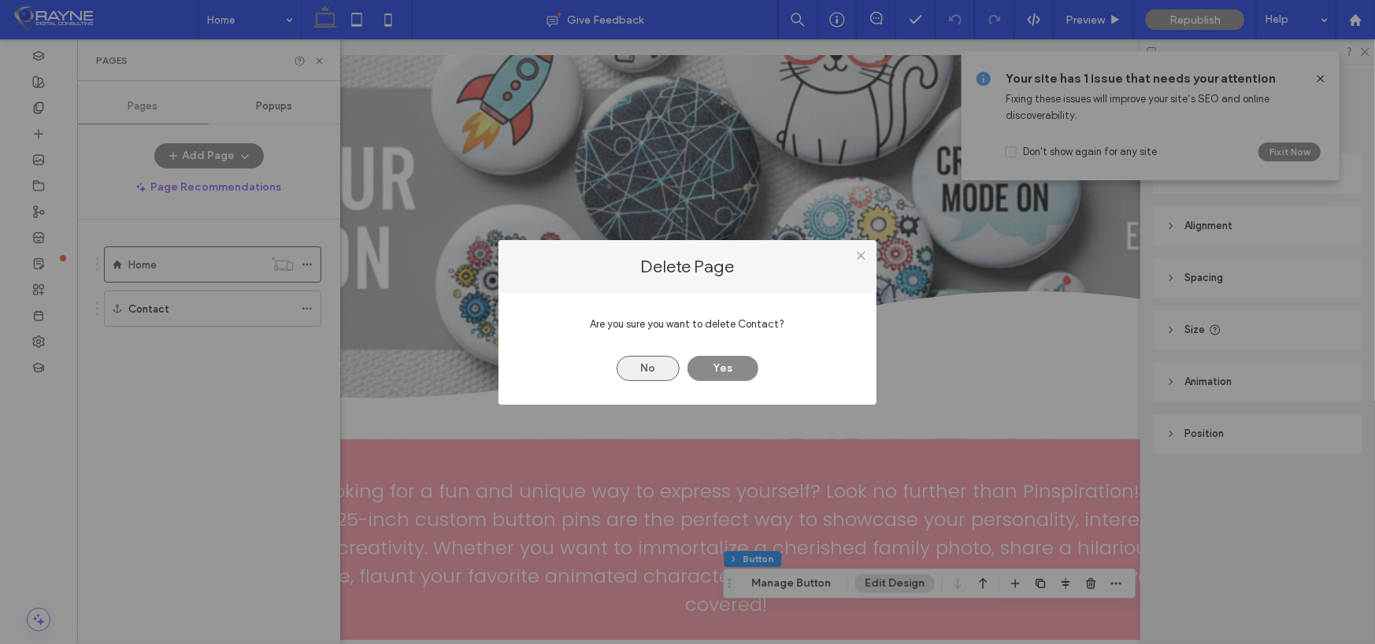
click at [649, 367] on button "No" at bounding box center [648, 368] width 63 height 25
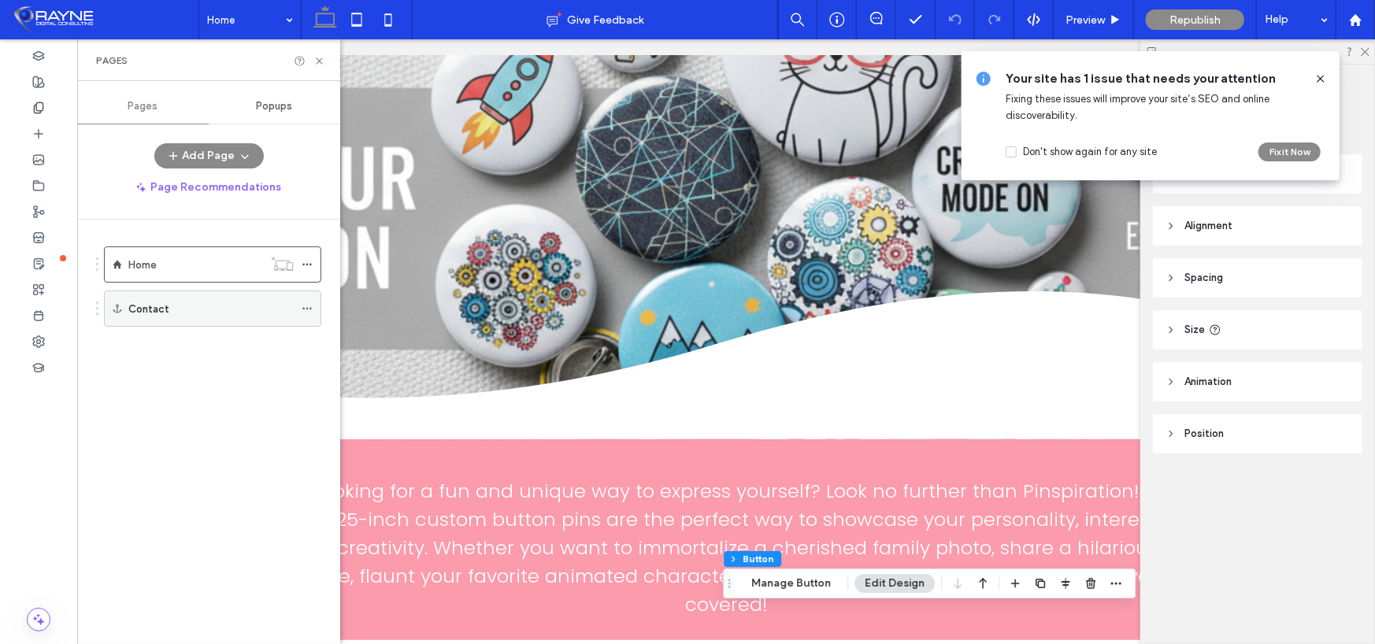
click at [301, 306] on div "Contact" at bounding box center [212, 309] width 217 height 36
click at [302, 306] on icon at bounding box center [307, 308] width 11 height 11
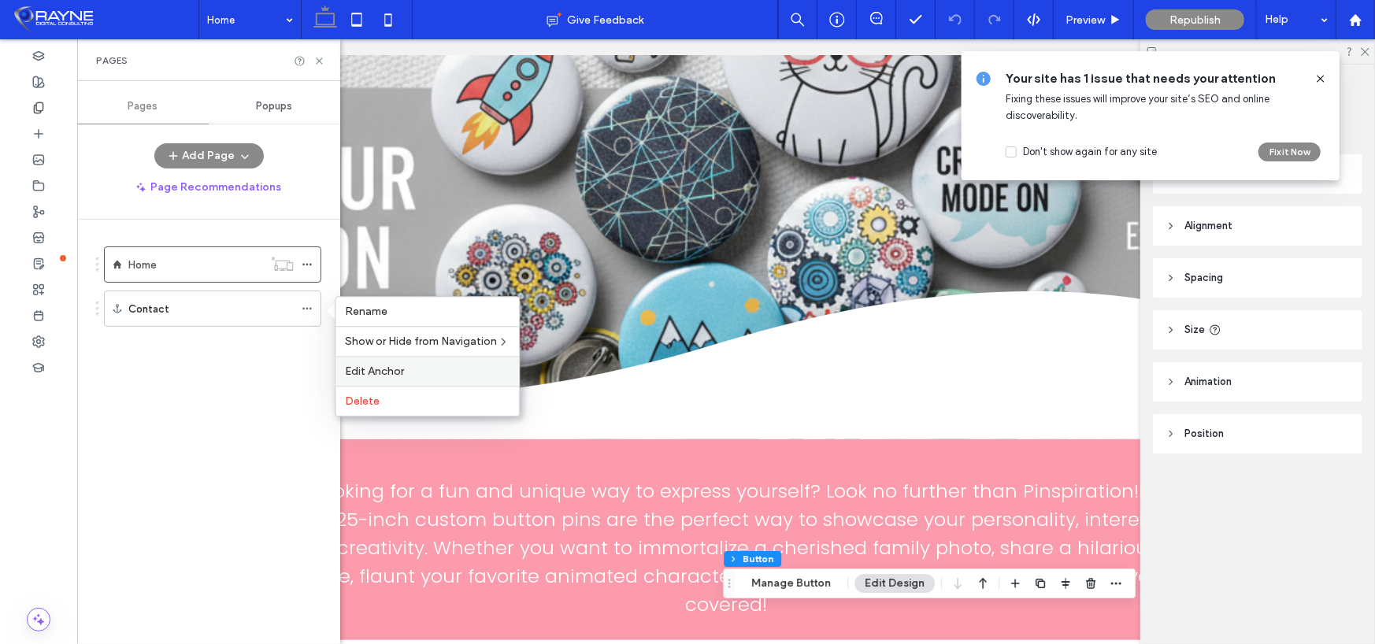
click at [378, 369] on span "Edit Anchor" at bounding box center [374, 371] width 59 height 13
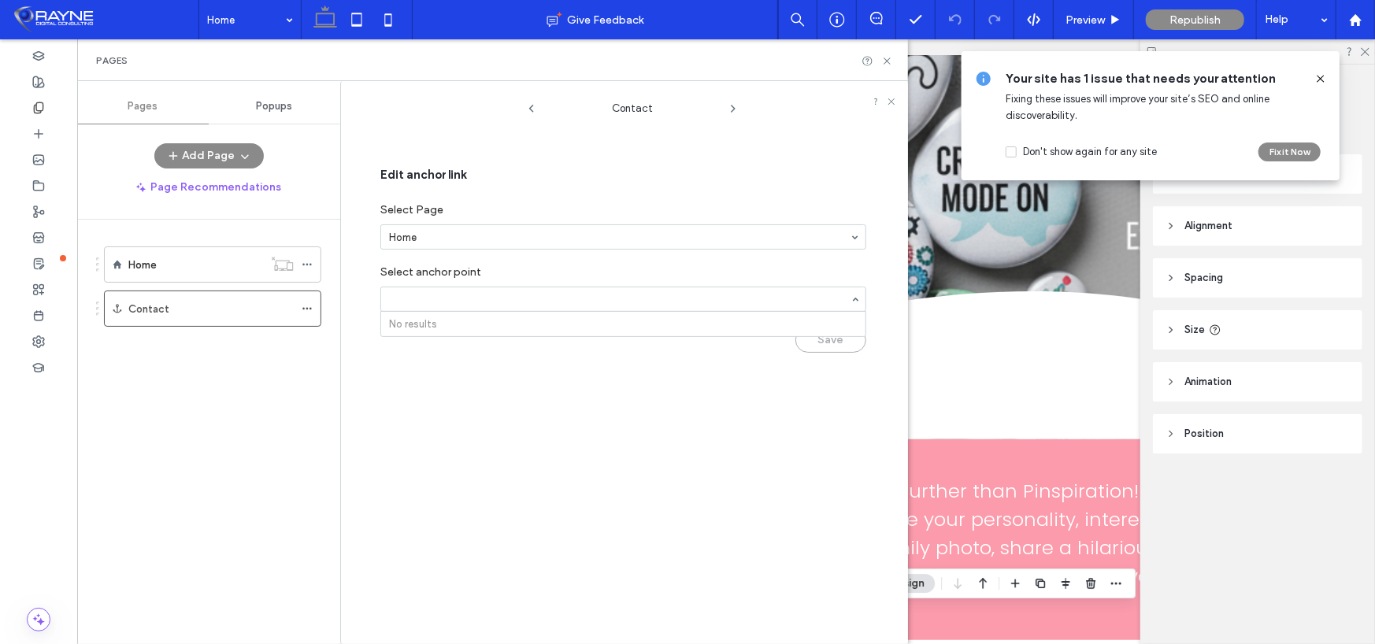
click at [425, 302] on input at bounding box center [619, 299] width 461 height 11
click at [506, 366] on div "Edit anchor link Select Page Home Select anchor point No results Save" at bounding box center [623, 260] width 486 height 221
click at [883, 62] on icon at bounding box center [887, 61] width 12 height 12
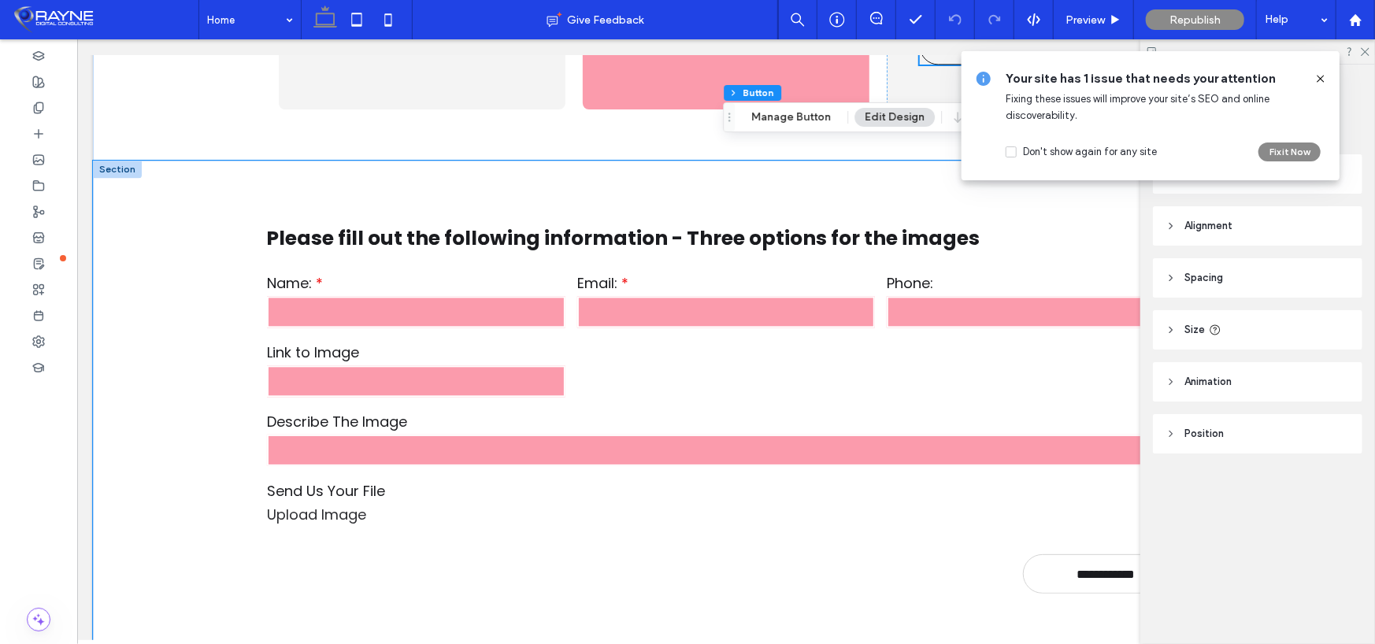
scroll to position [2176, 0]
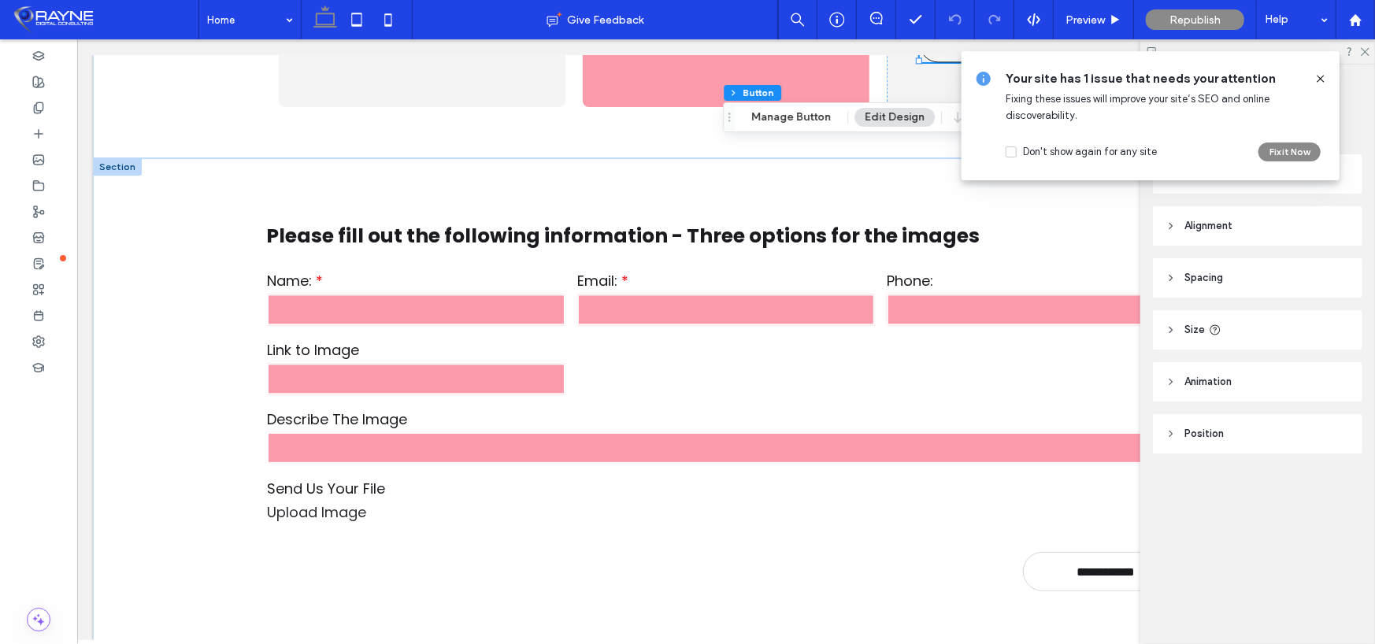
click at [126, 158] on div at bounding box center [116, 166] width 49 height 17
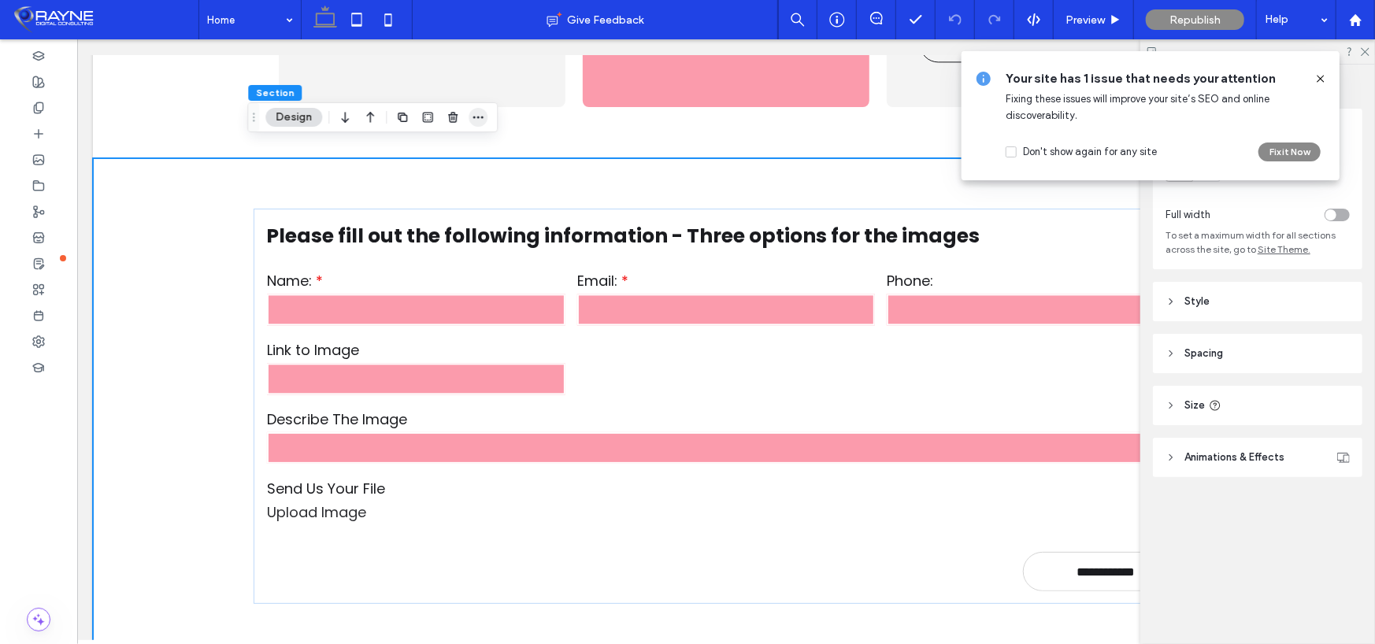
click at [469, 120] on span "button" at bounding box center [478, 117] width 19 height 19
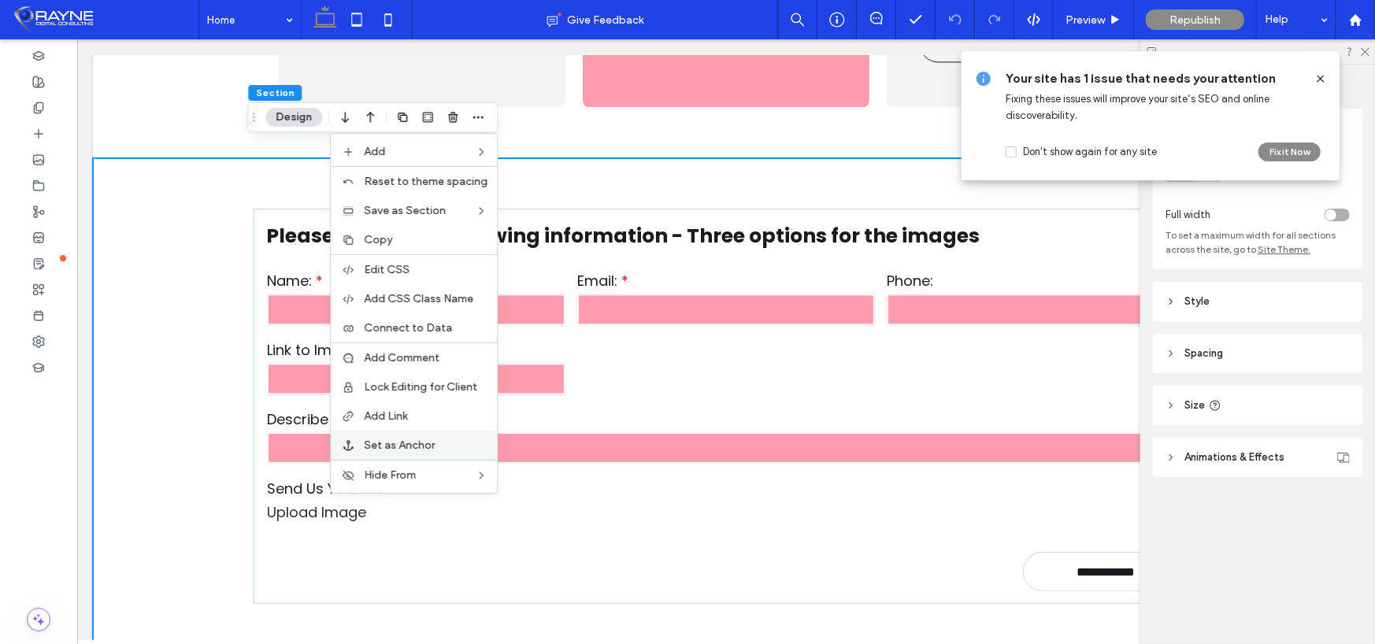
click at [407, 446] on span "Set as Anchor" at bounding box center [399, 445] width 71 height 13
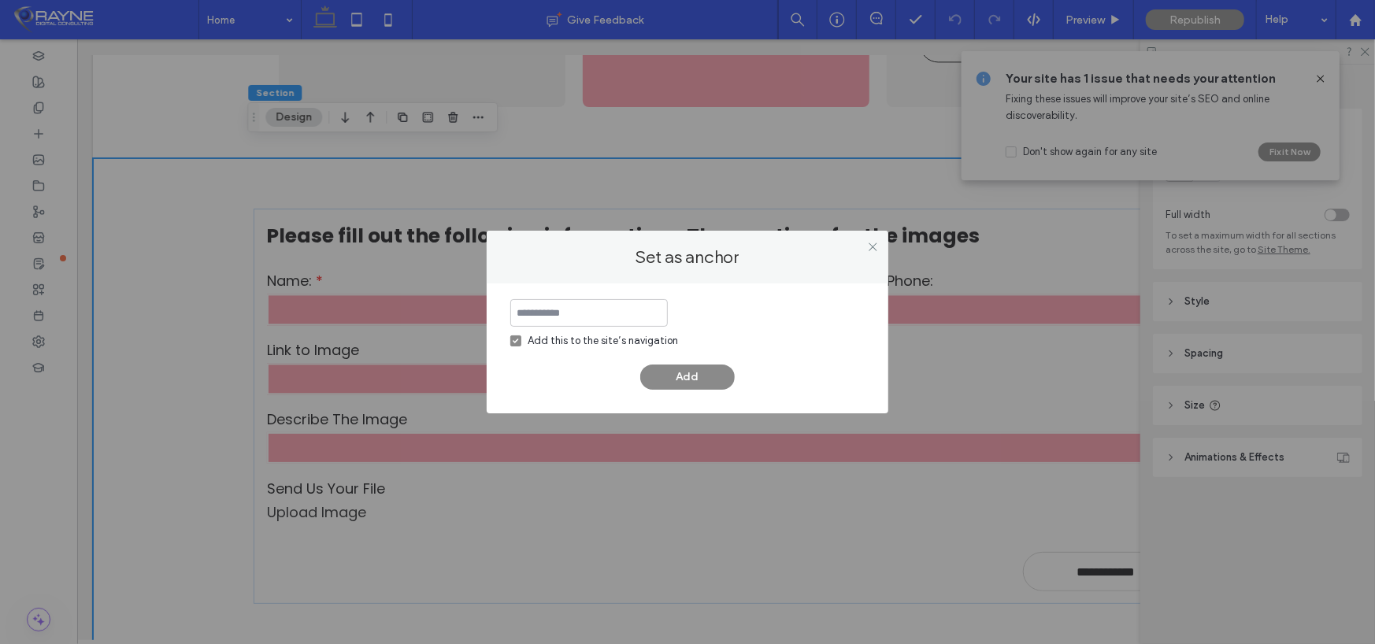
click at [560, 314] on input at bounding box center [589, 313] width 158 height 28
type input "**********"
click at [650, 367] on button "Add" at bounding box center [687, 377] width 95 height 25
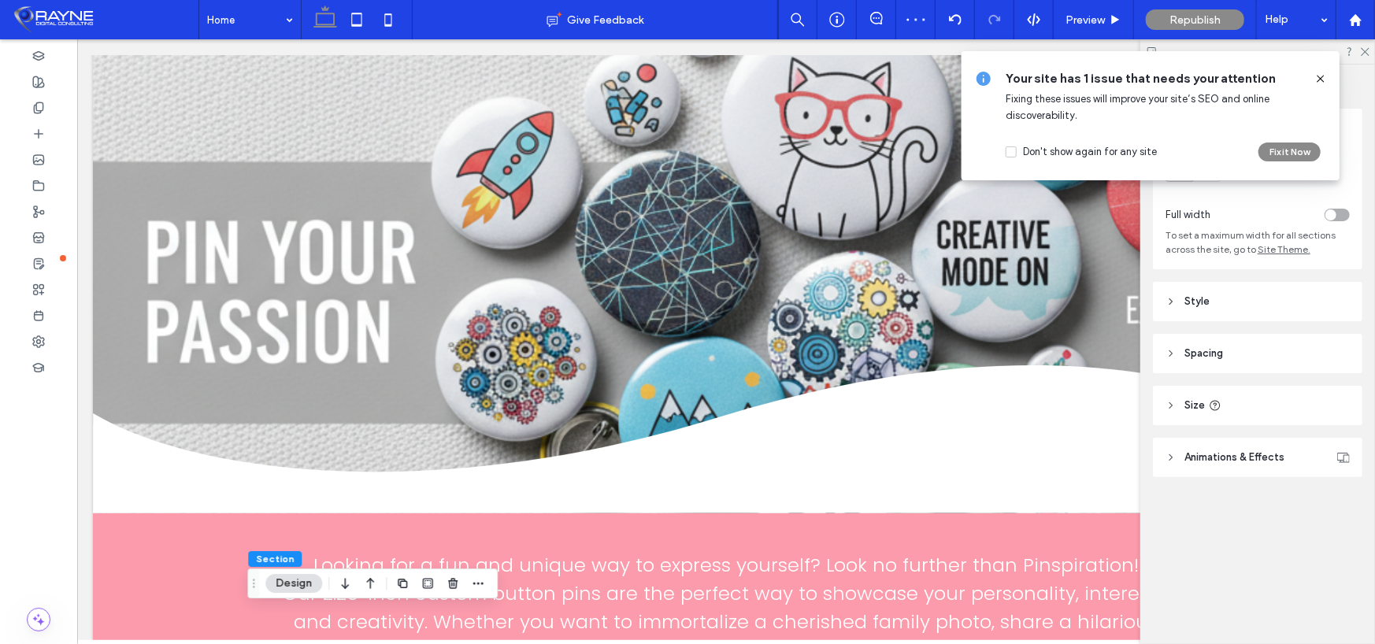
scroll to position [0, 0]
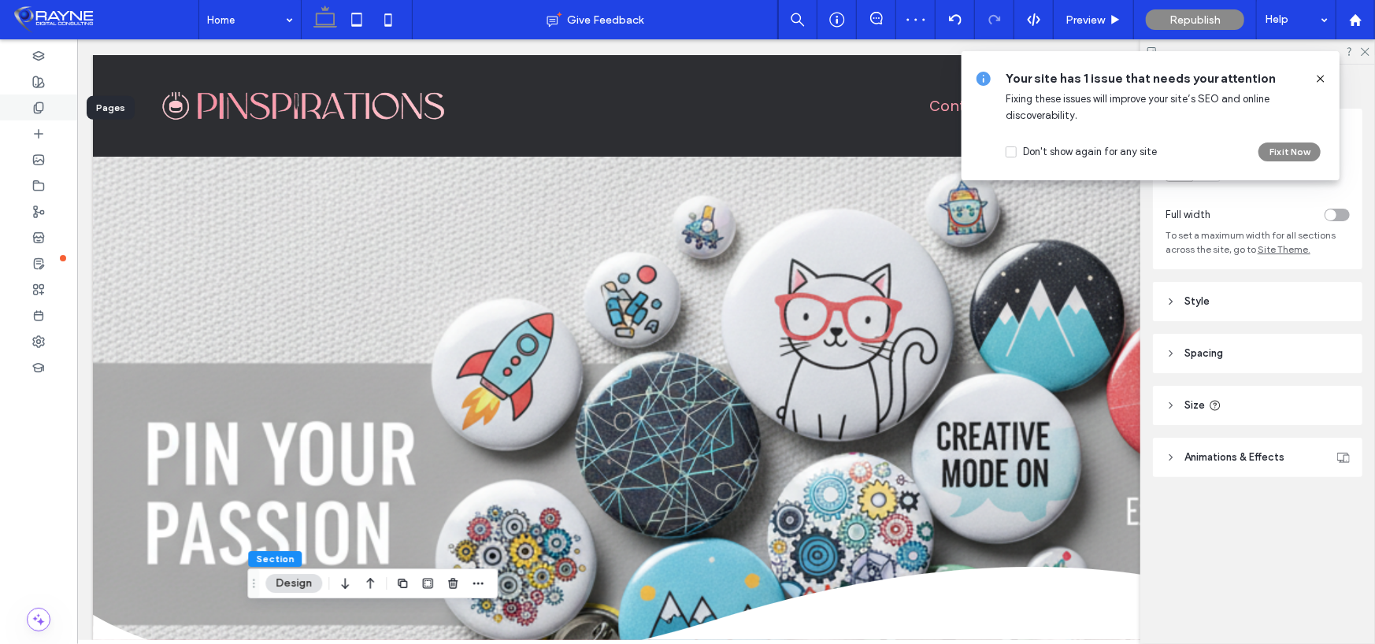
click at [35, 106] on use at bounding box center [38, 107] width 9 height 10
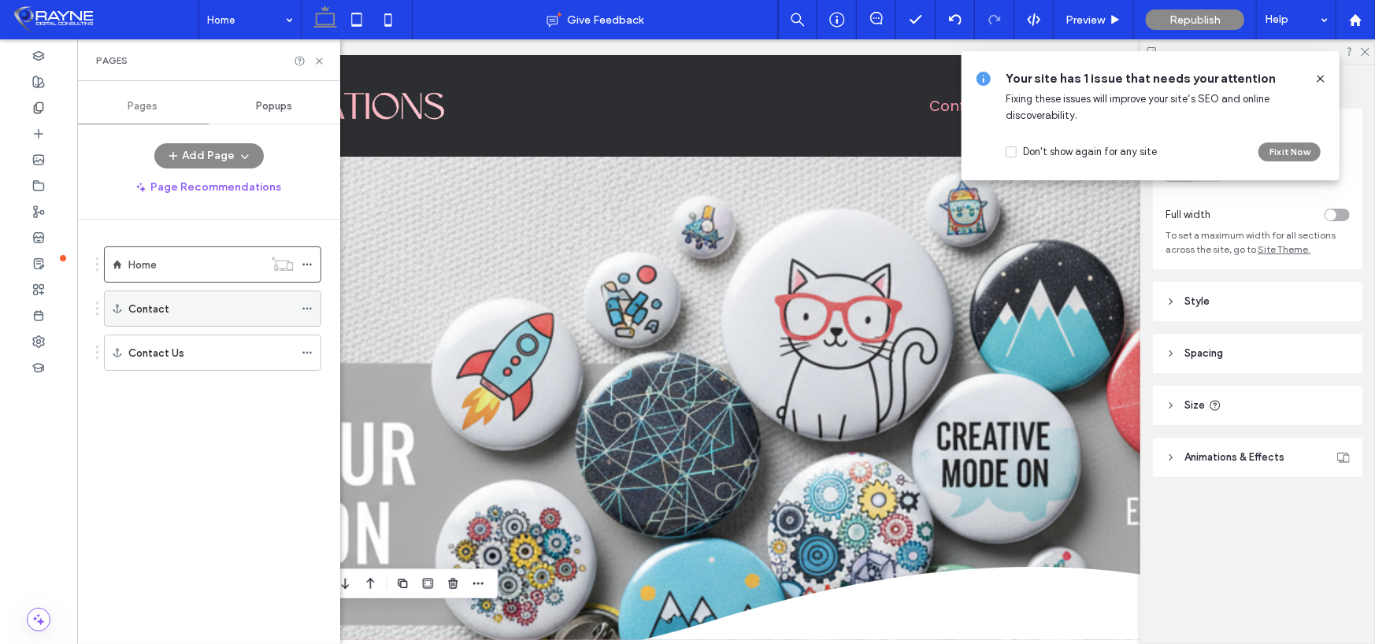
click at [303, 303] on icon at bounding box center [307, 308] width 11 height 11
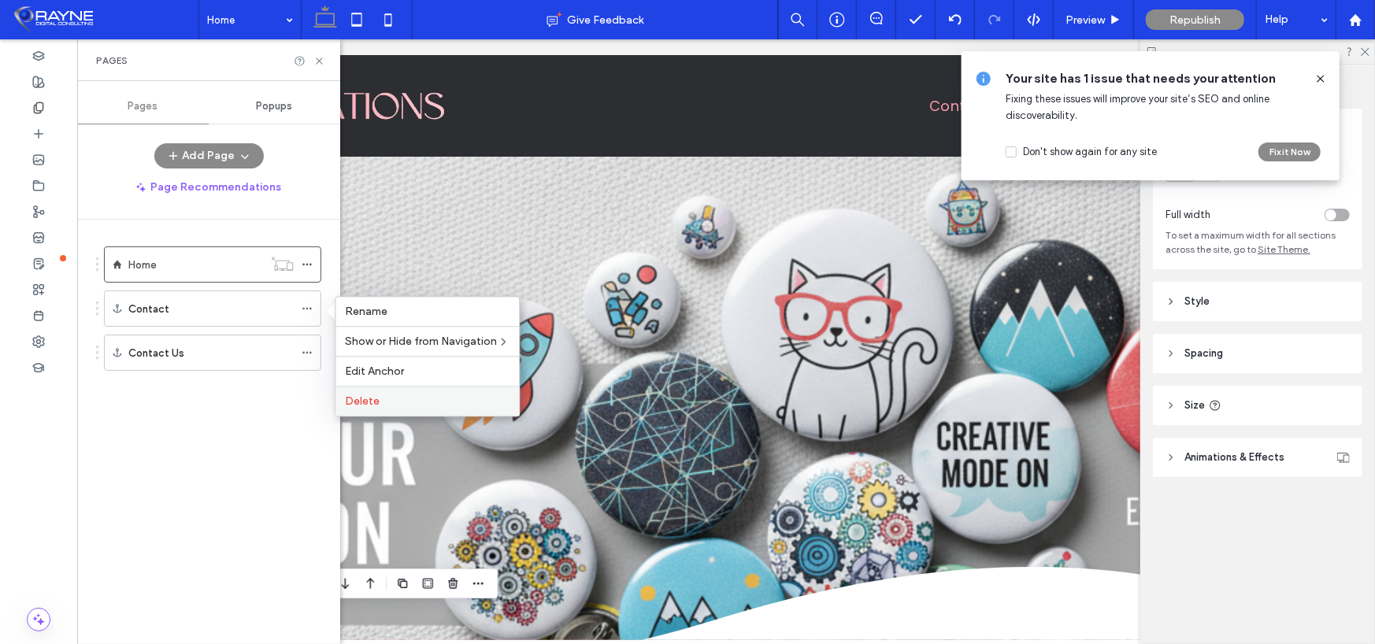
click at [362, 399] on span "Delete" at bounding box center [362, 401] width 35 height 13
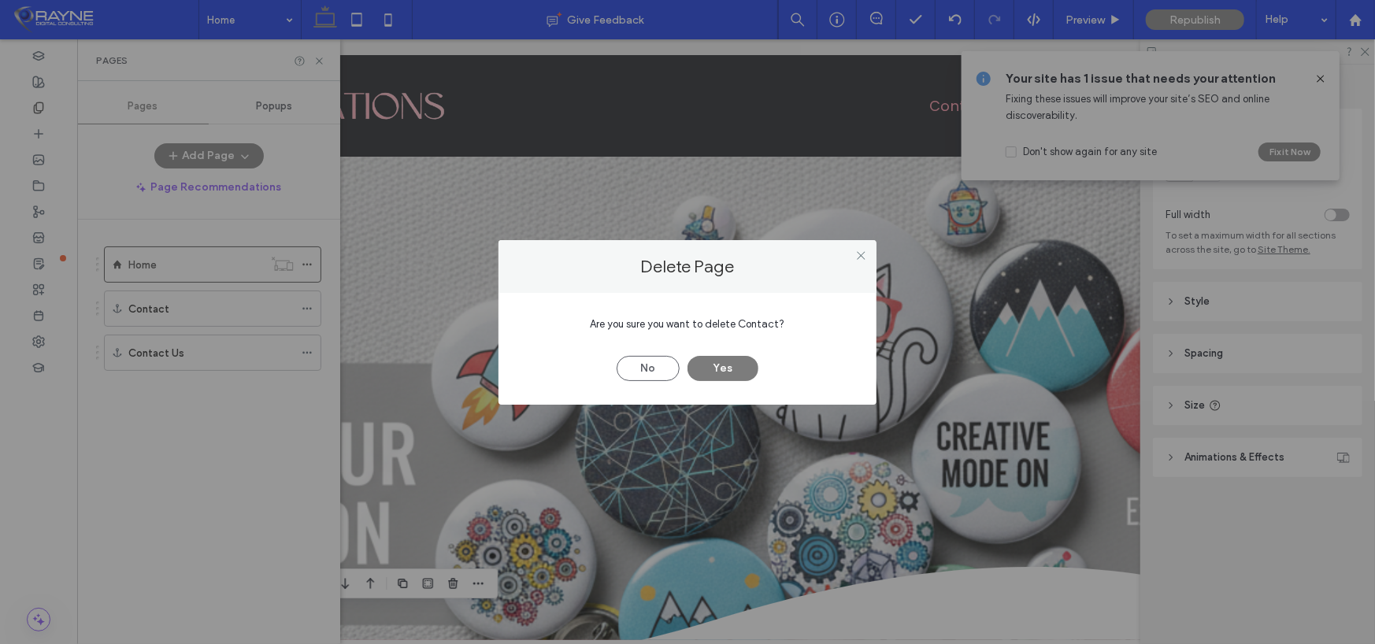
click at [733, 365] on button "Yes" at bounding box center [723, 368] width 71 height 25
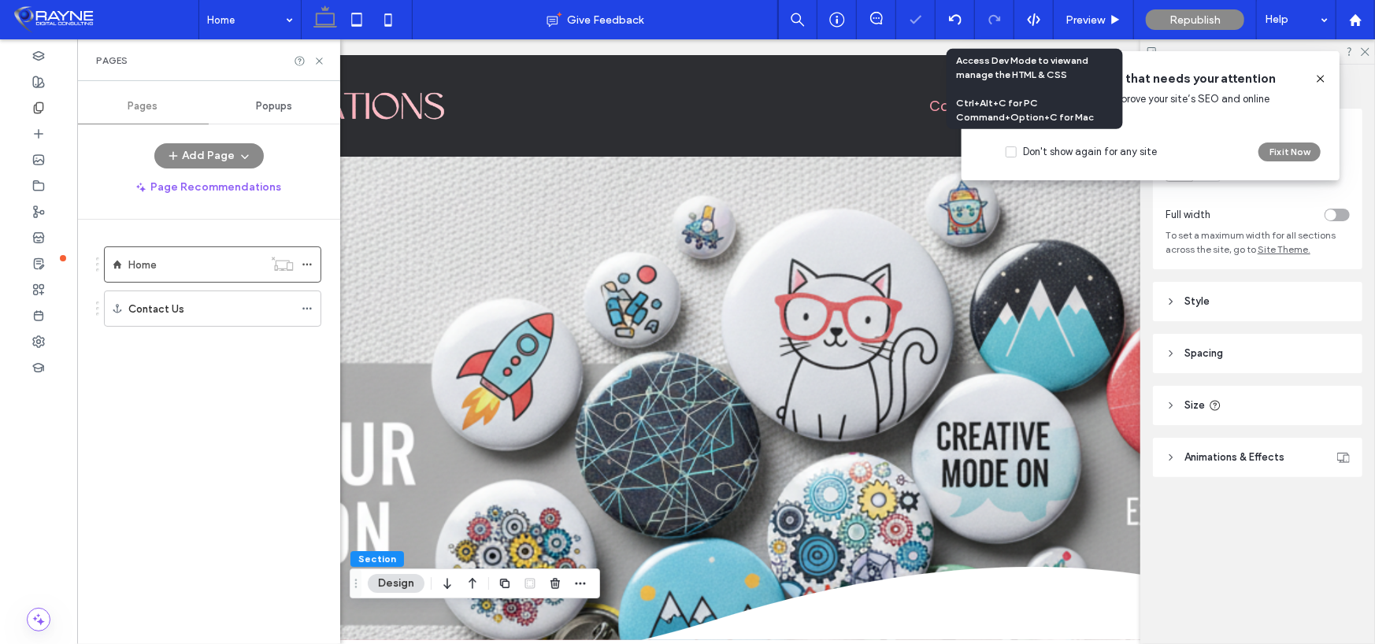
click at [1173, 16] on span "Republish" at bounding box center [1195, 19] width 51 height 13
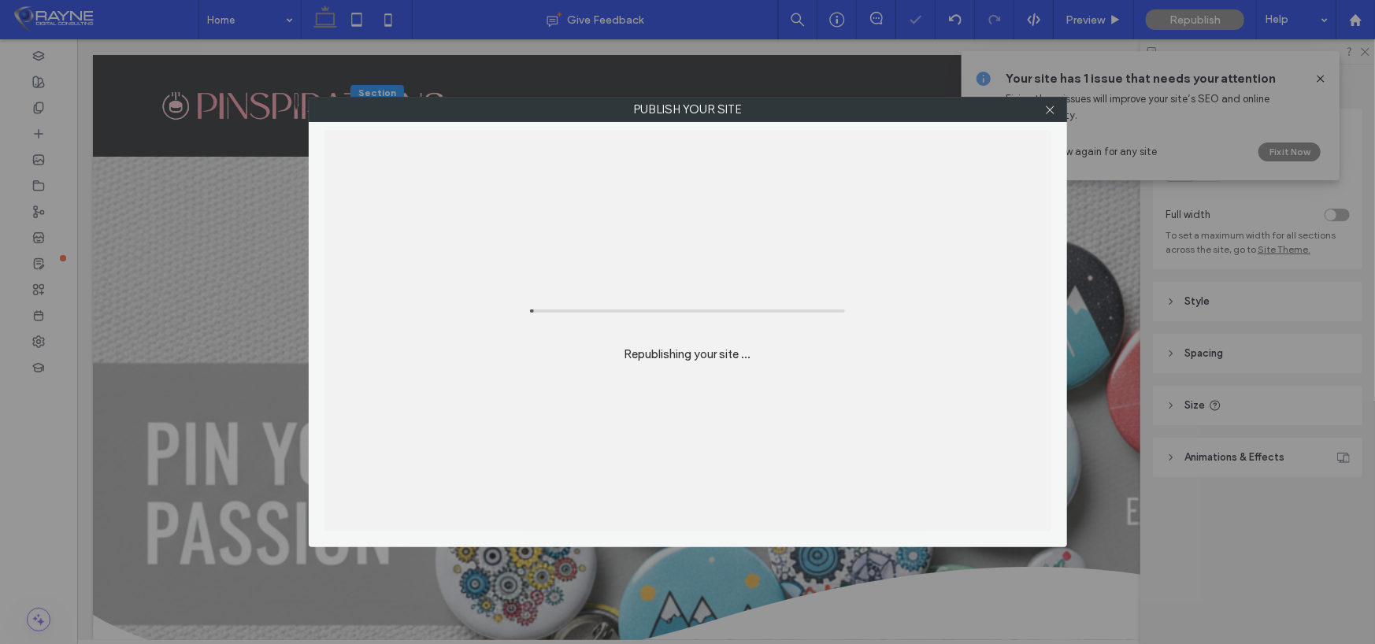
scroll to position [2170, 0]
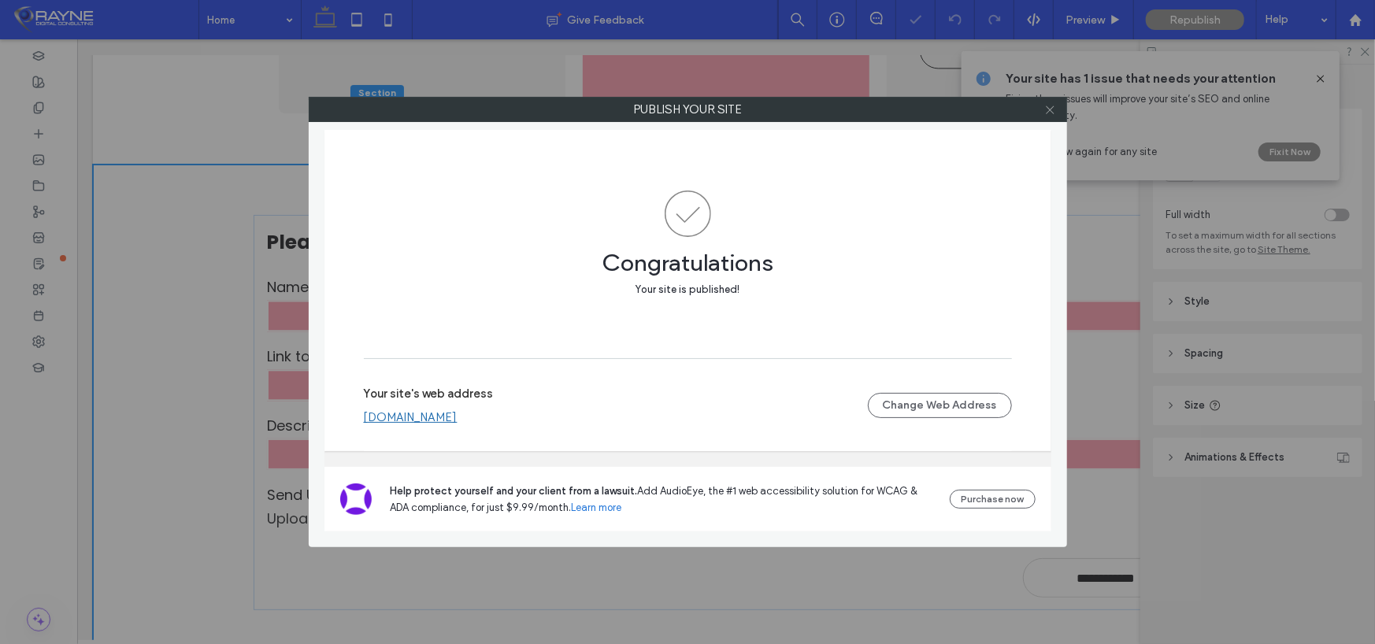
click at [1051, 109] on icon at bounding box center [1050, 110] width 12 height 12
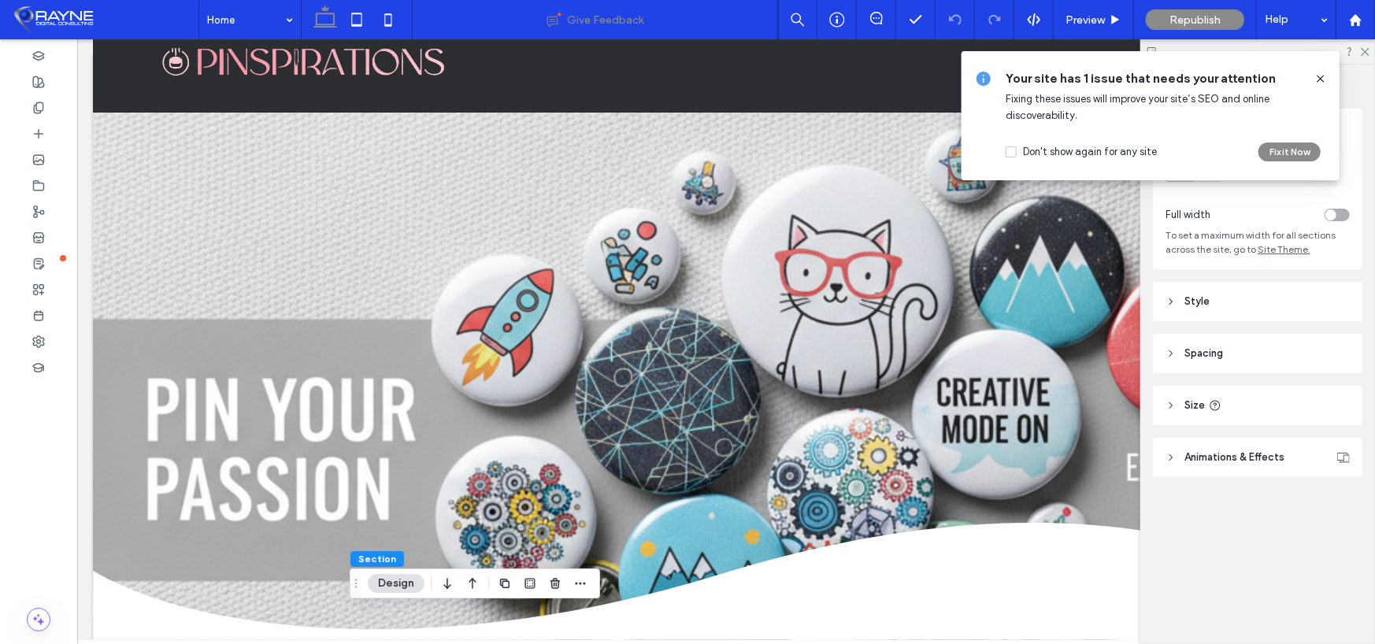
scroll to position [0, 0]
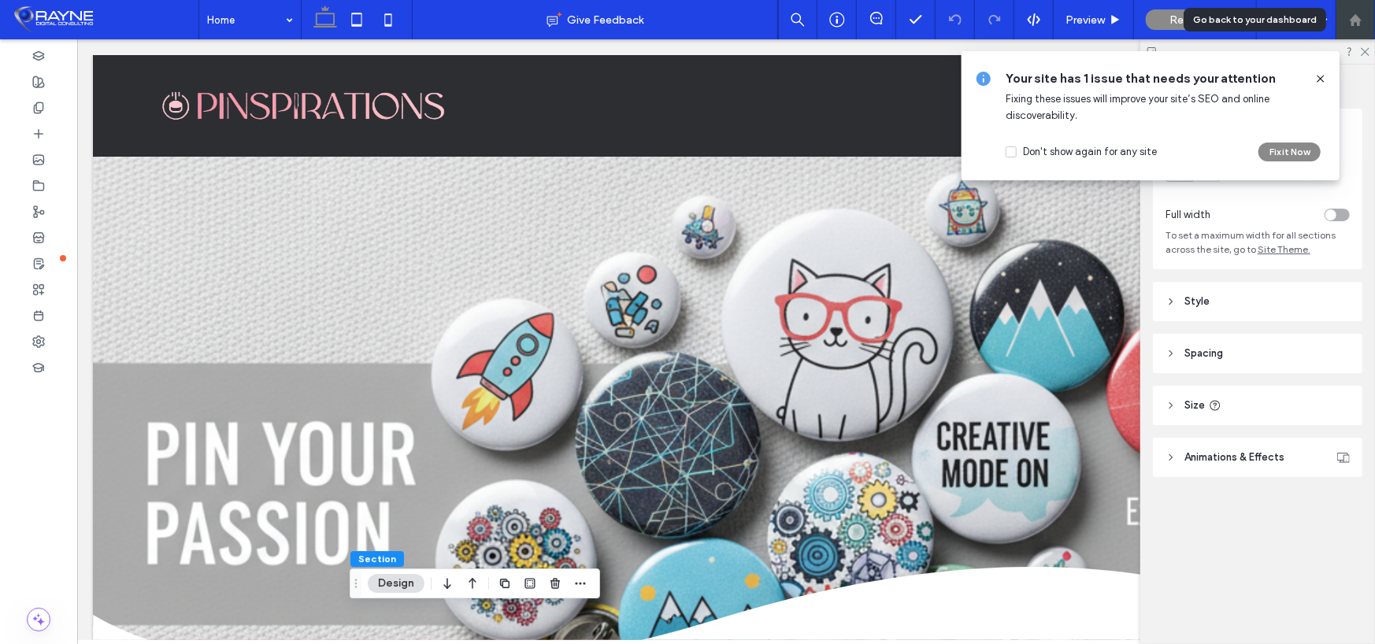
click at [1360, 23] on icon at bounding box center [1355, 19] width 13 height 13
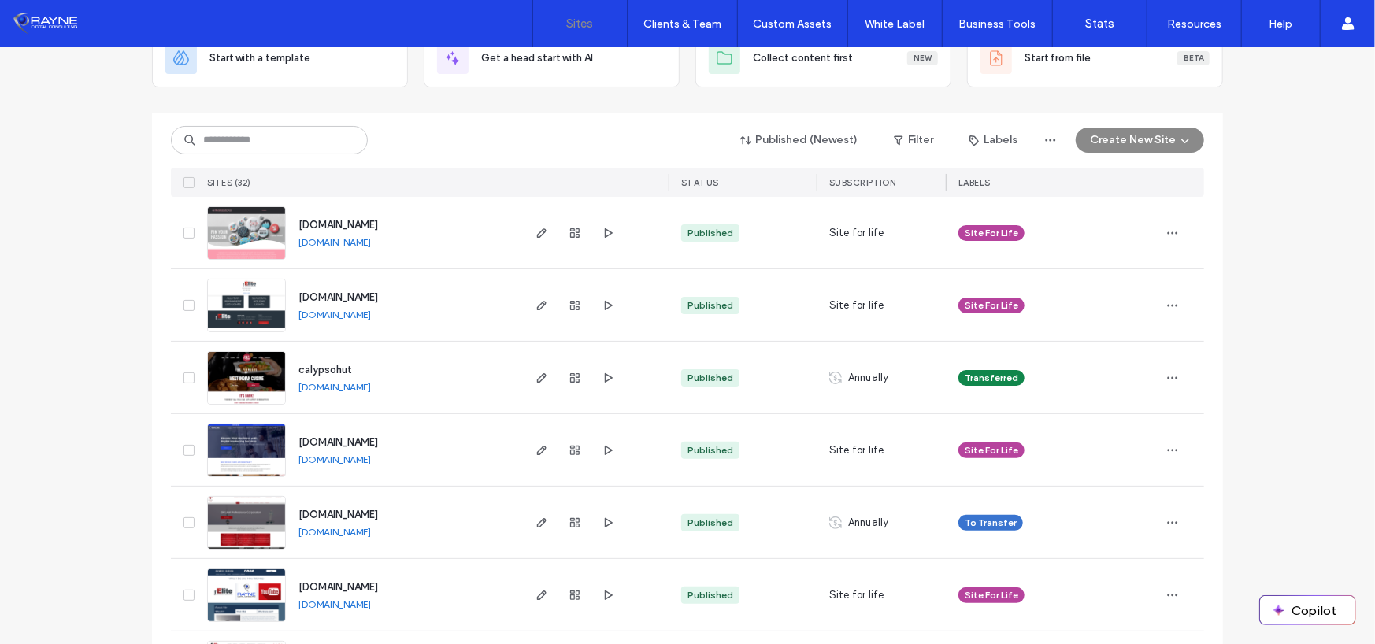
scroll to position [79, 0]
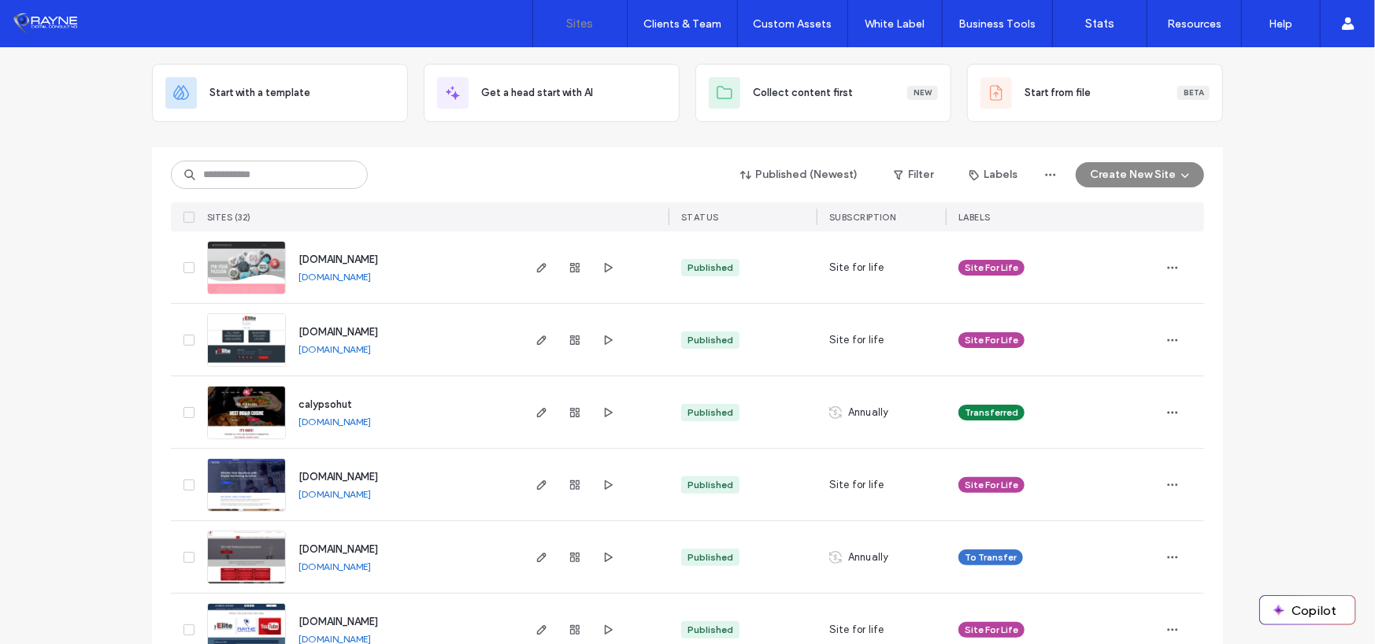
click at [328, 350] on link "[DOMAIN_NAME]" at bounding box center [335, 349] width 72 height 12
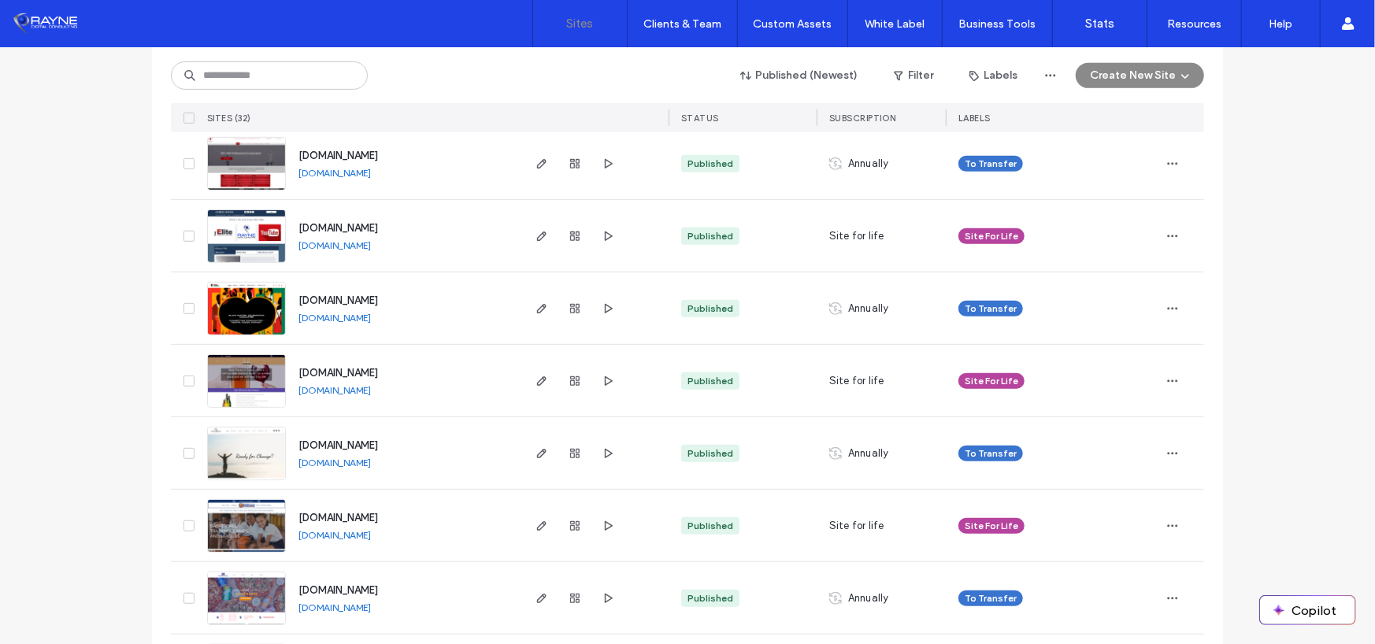
scroll to position [0, 0]
